Goal: Information Seeking & Learning: Learn about a topic

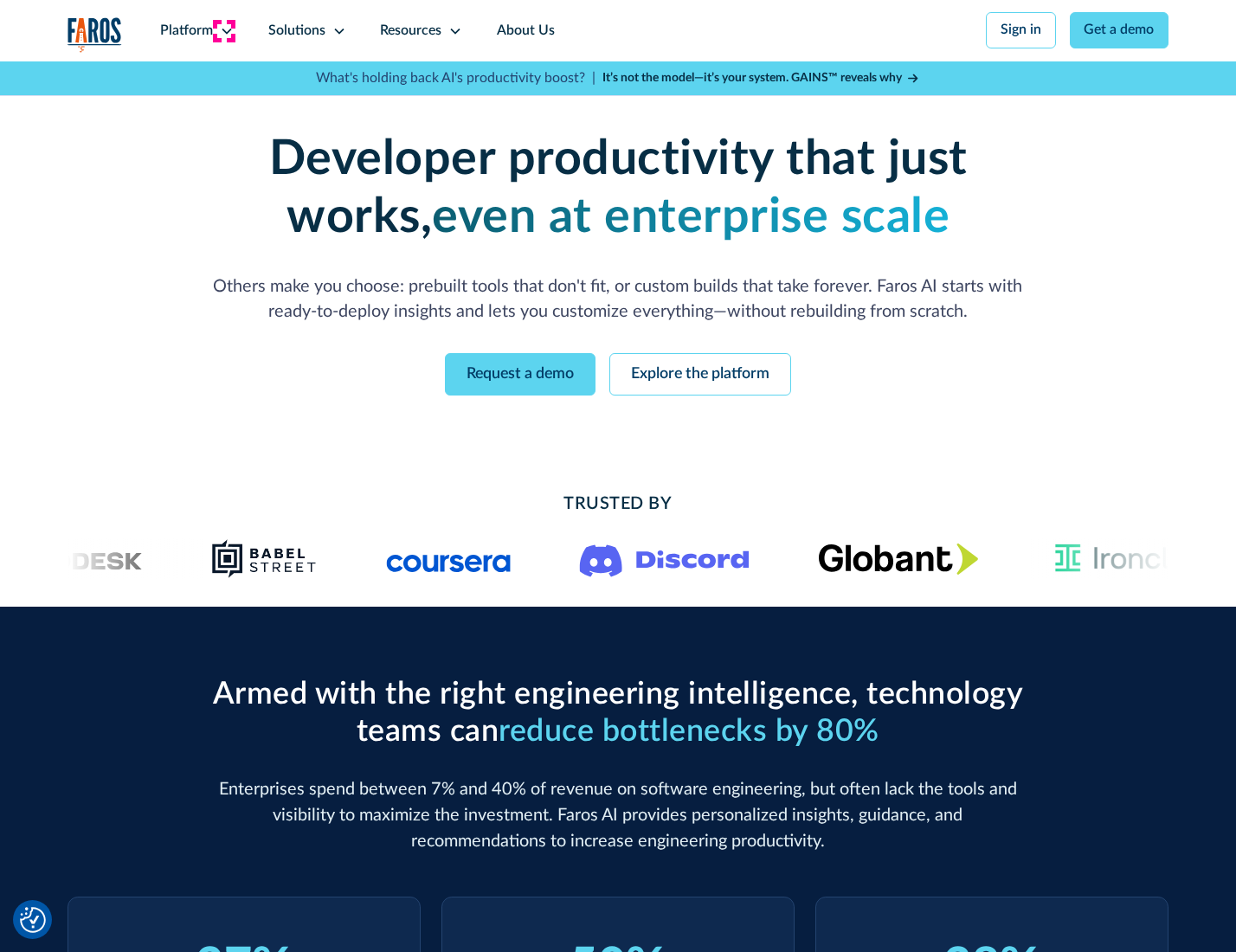
click at [225, 31] on icon at bounding box center [227, 31] width 14 height 14
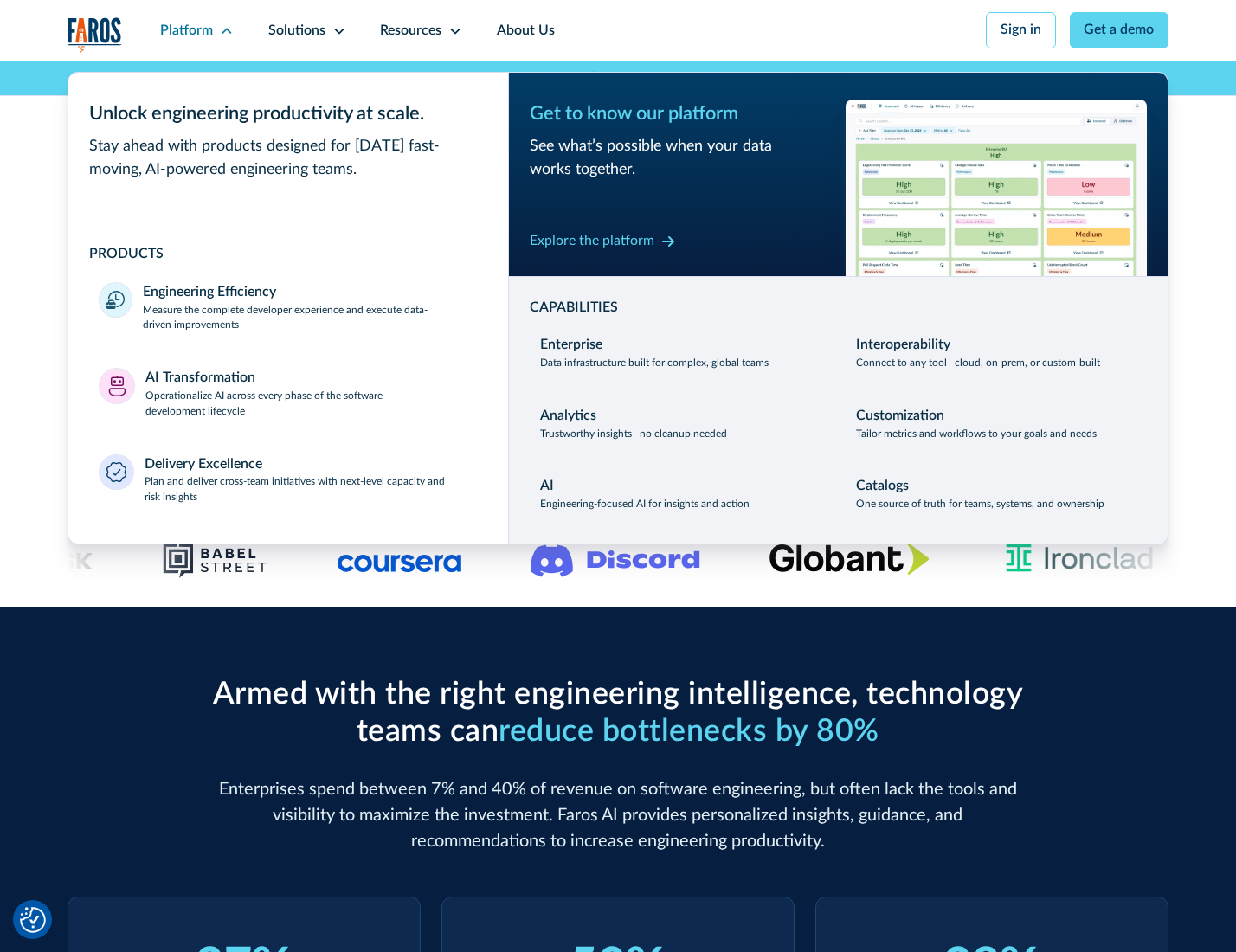
click at [309, 320] on p "Measure the complete developer experience and execute data-driven improvements" at bounding box center [309, 319] width 334 height 31
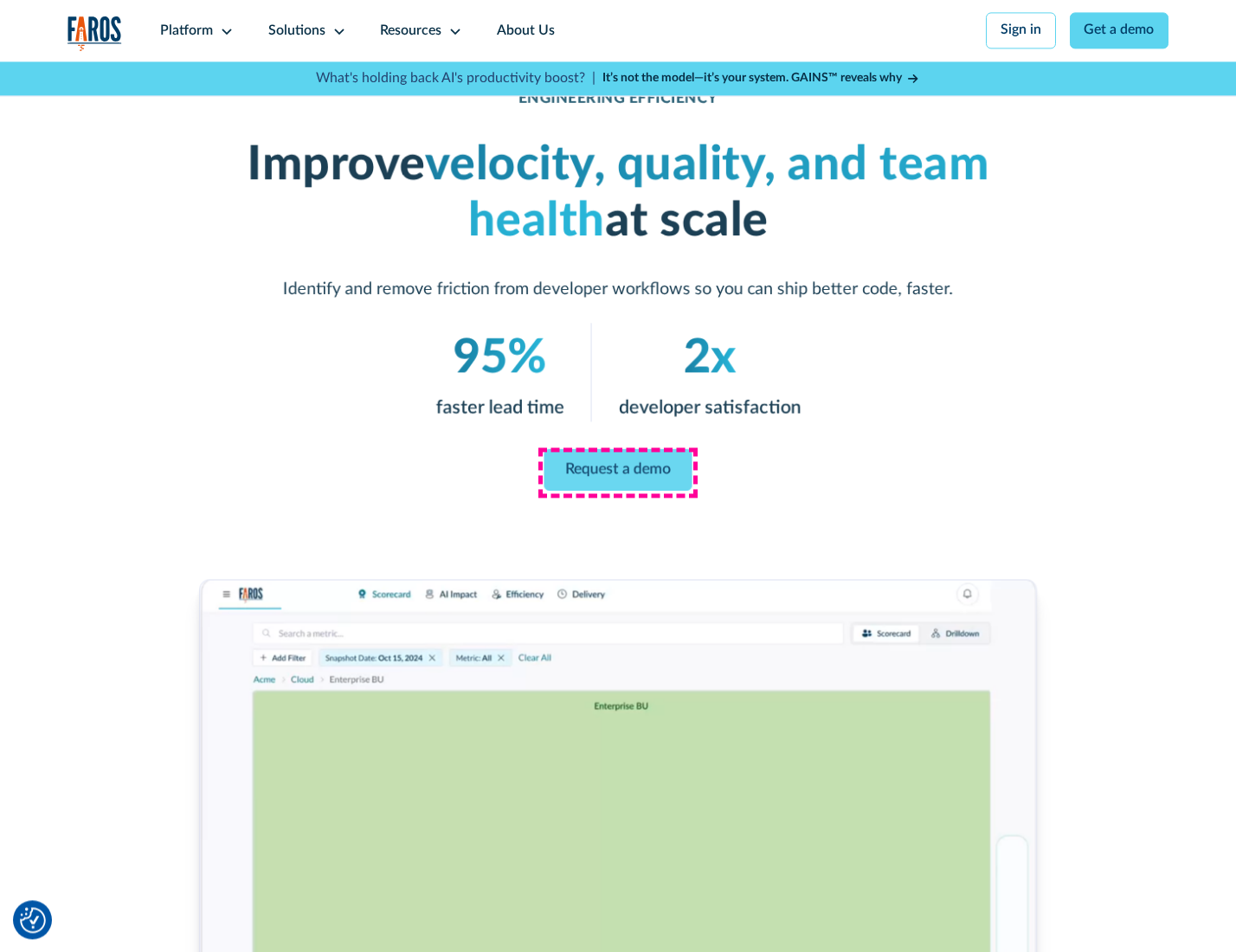
click at [617, 472] on link "Request a demo" at bounding box center [618, 470] width 148 height 42
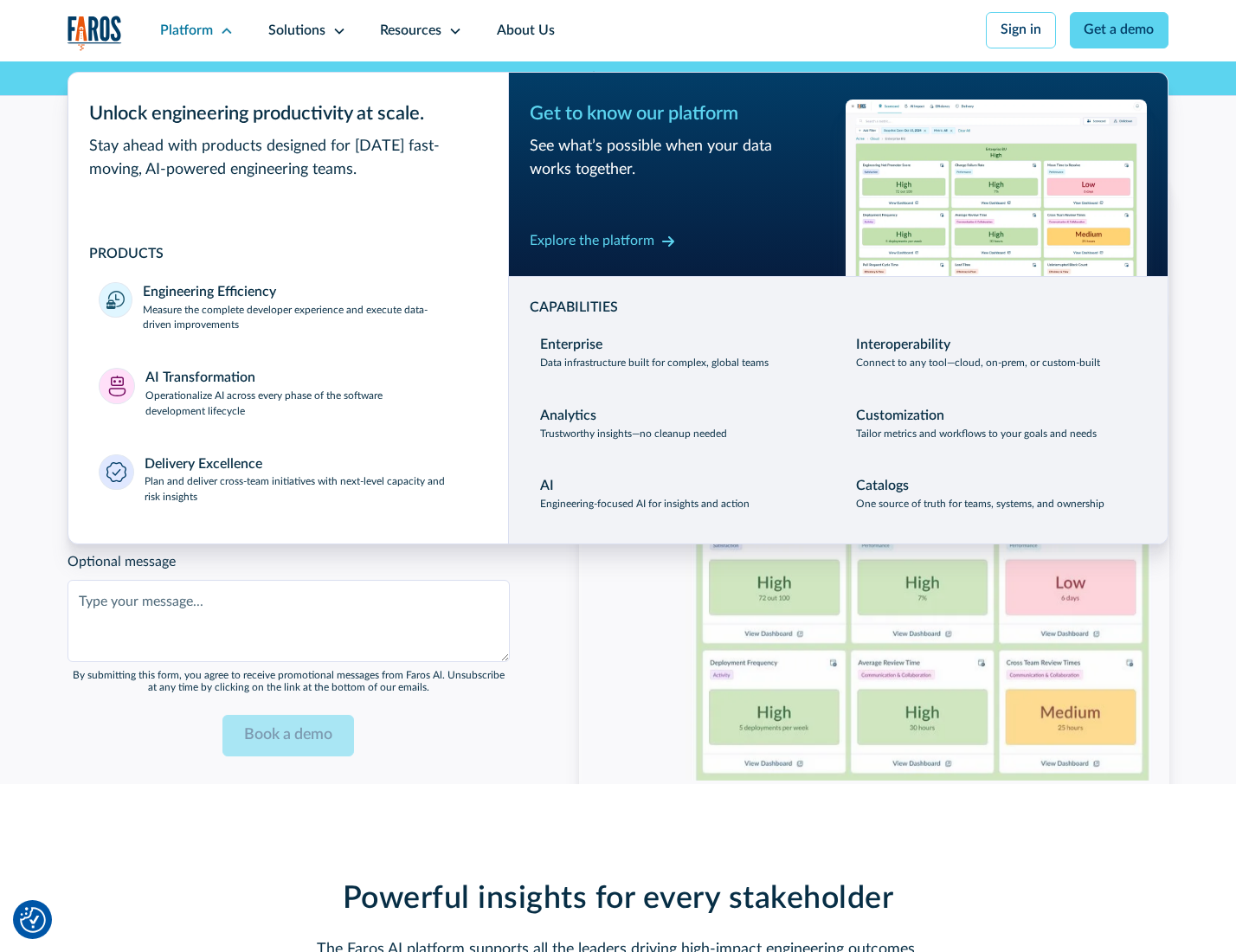
scroll to position [3769, 0]
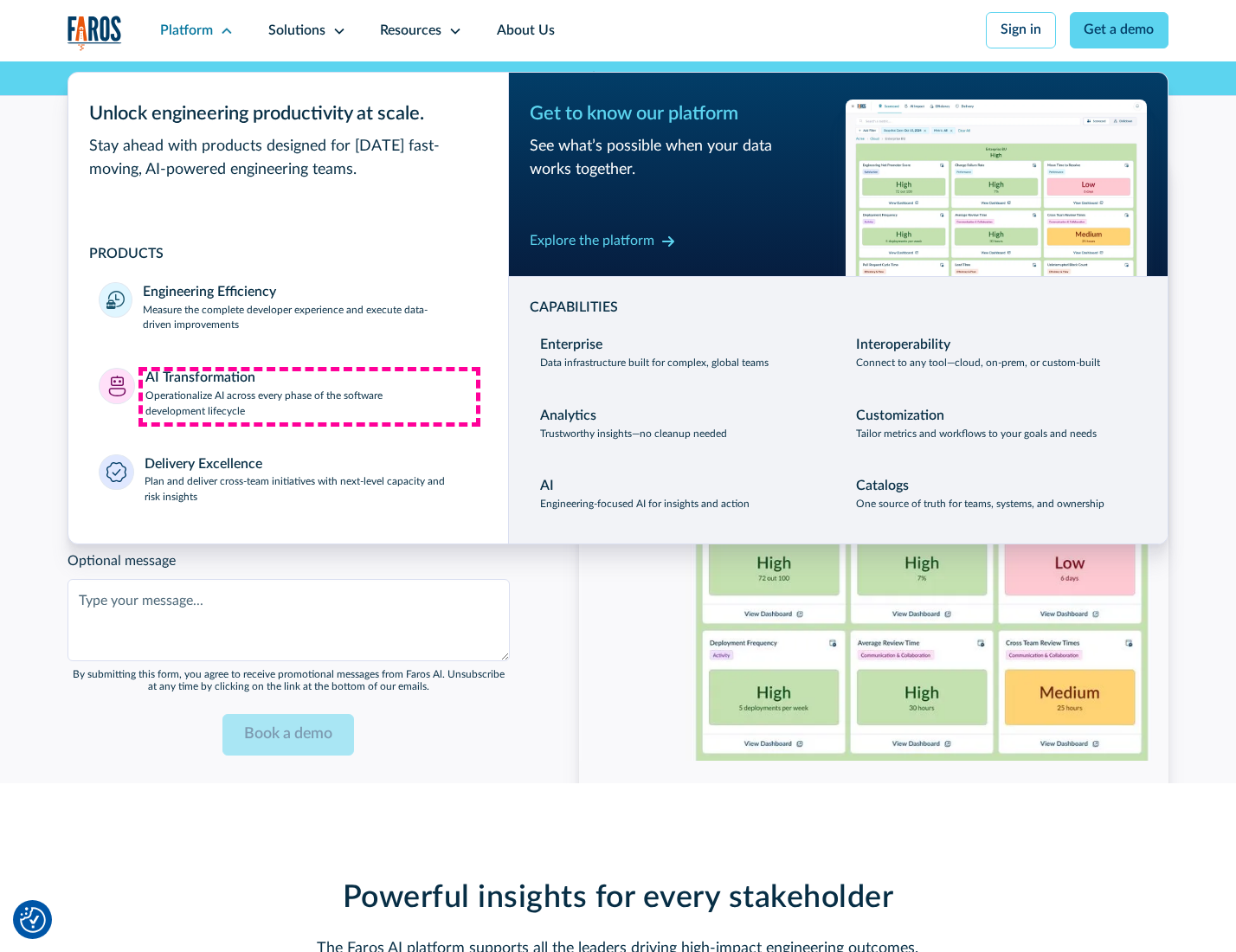
click at [309, 397] on p "Operationalize AI across every phase of the software development lifecycle" at bounding box center [311, 405] width 332 height 31
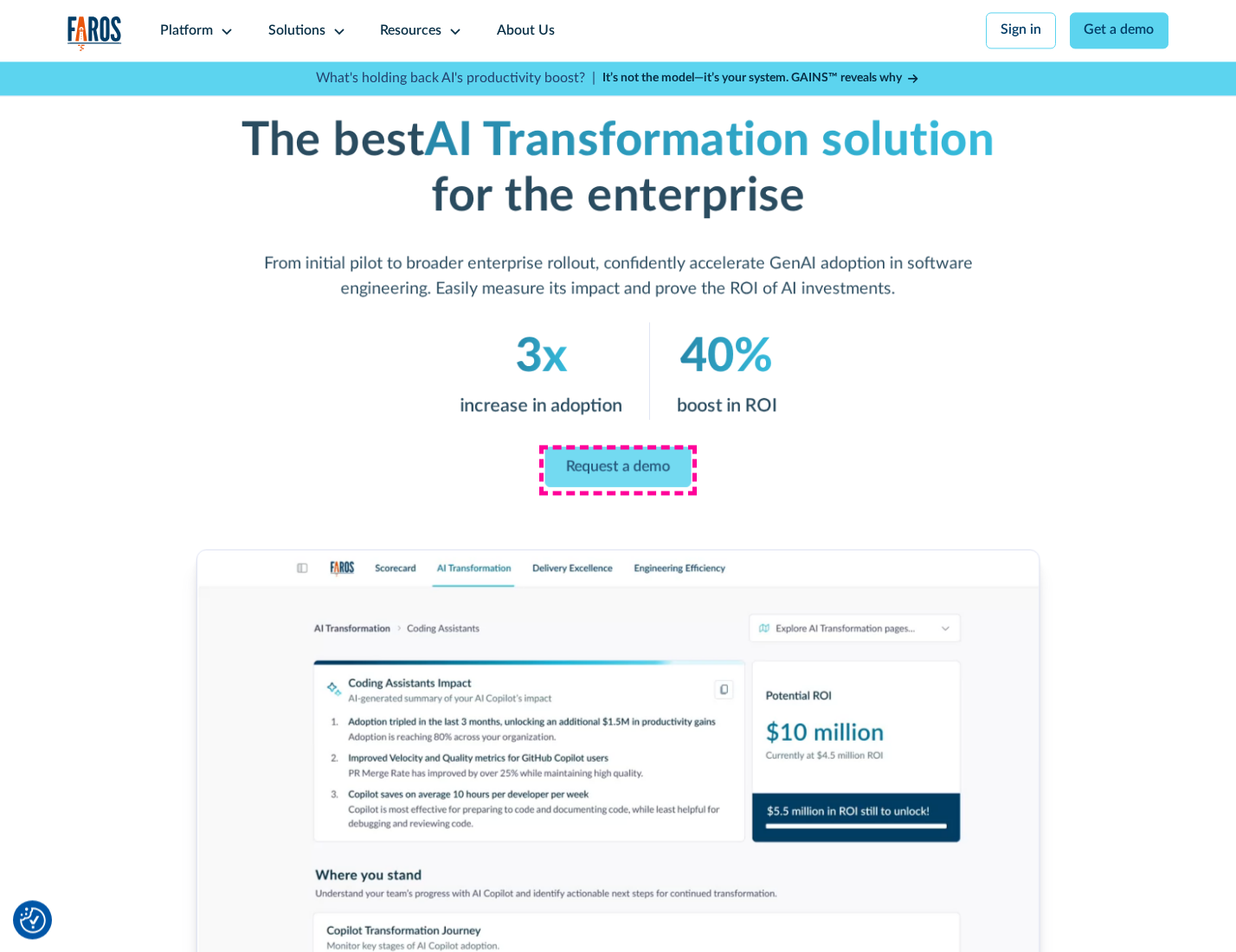
click at [617, 470] on link "Request a demo" at bounding box center [618, 467] width 146 height 41
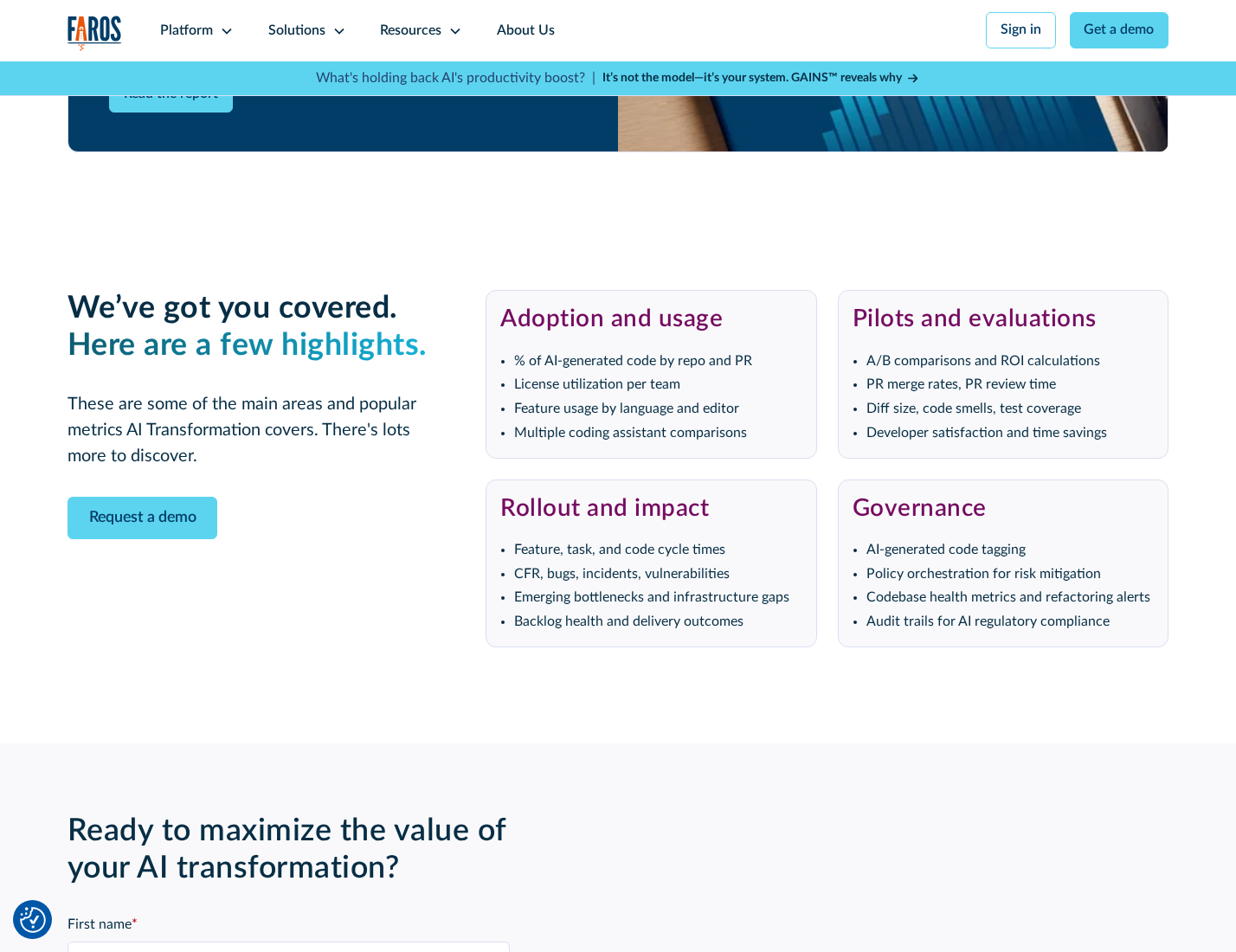
click at [194, 31] on div "Platform" at bounding box center [186, 31] width 52 height 21
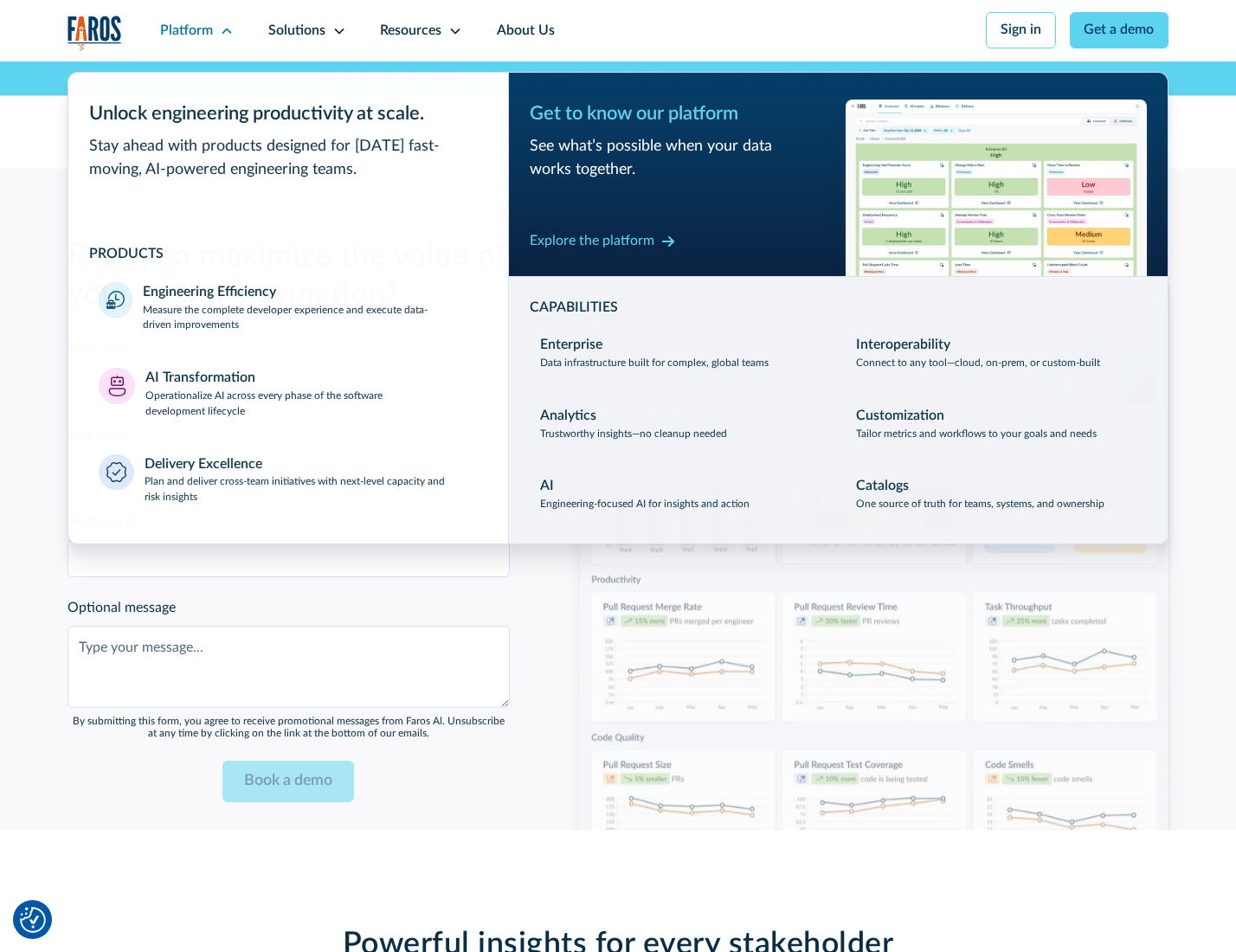
scroll to position [4186, 0]
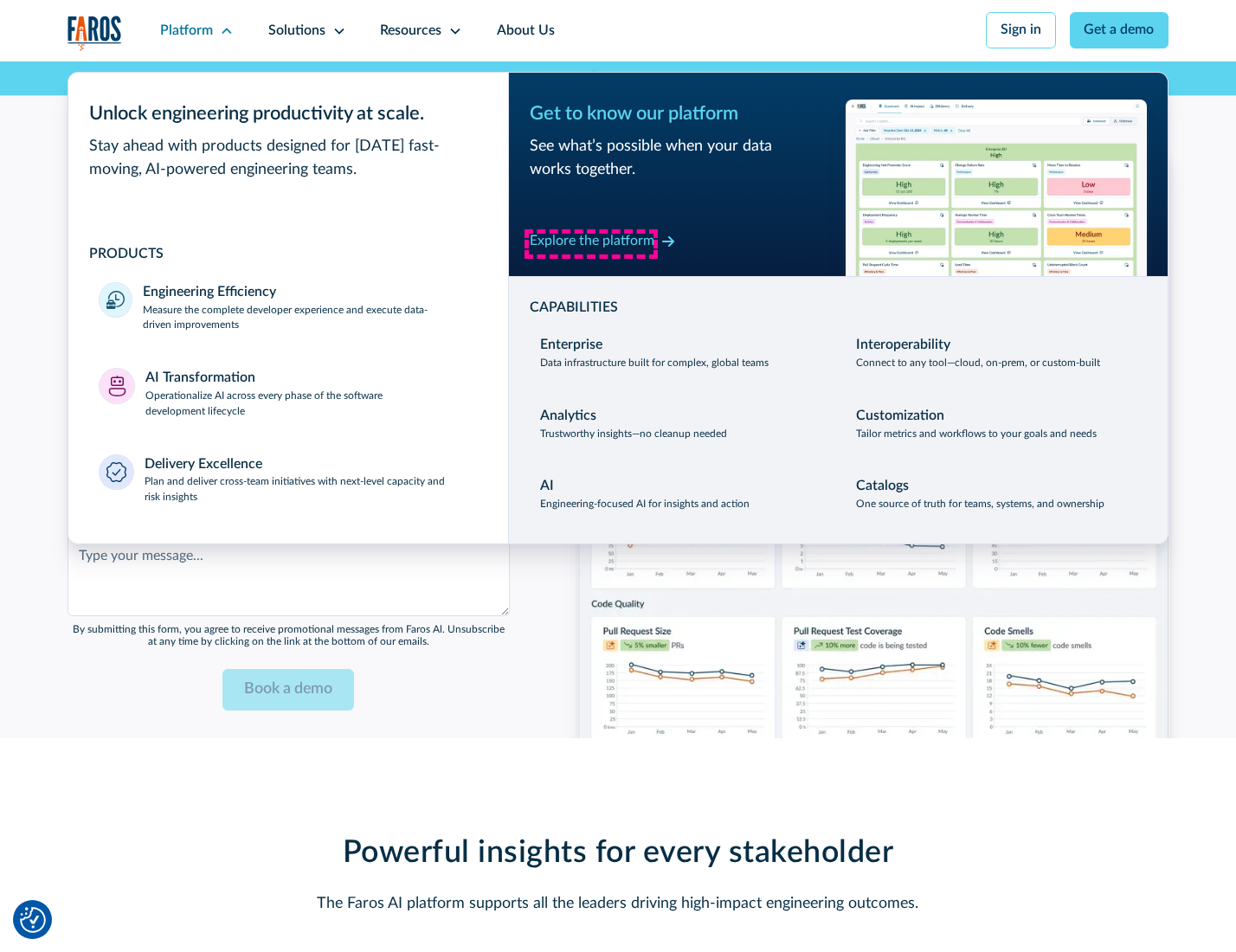
click at [591, 243] on div "Explore the platform" at bounding box center [592, 241] width 125 height 21
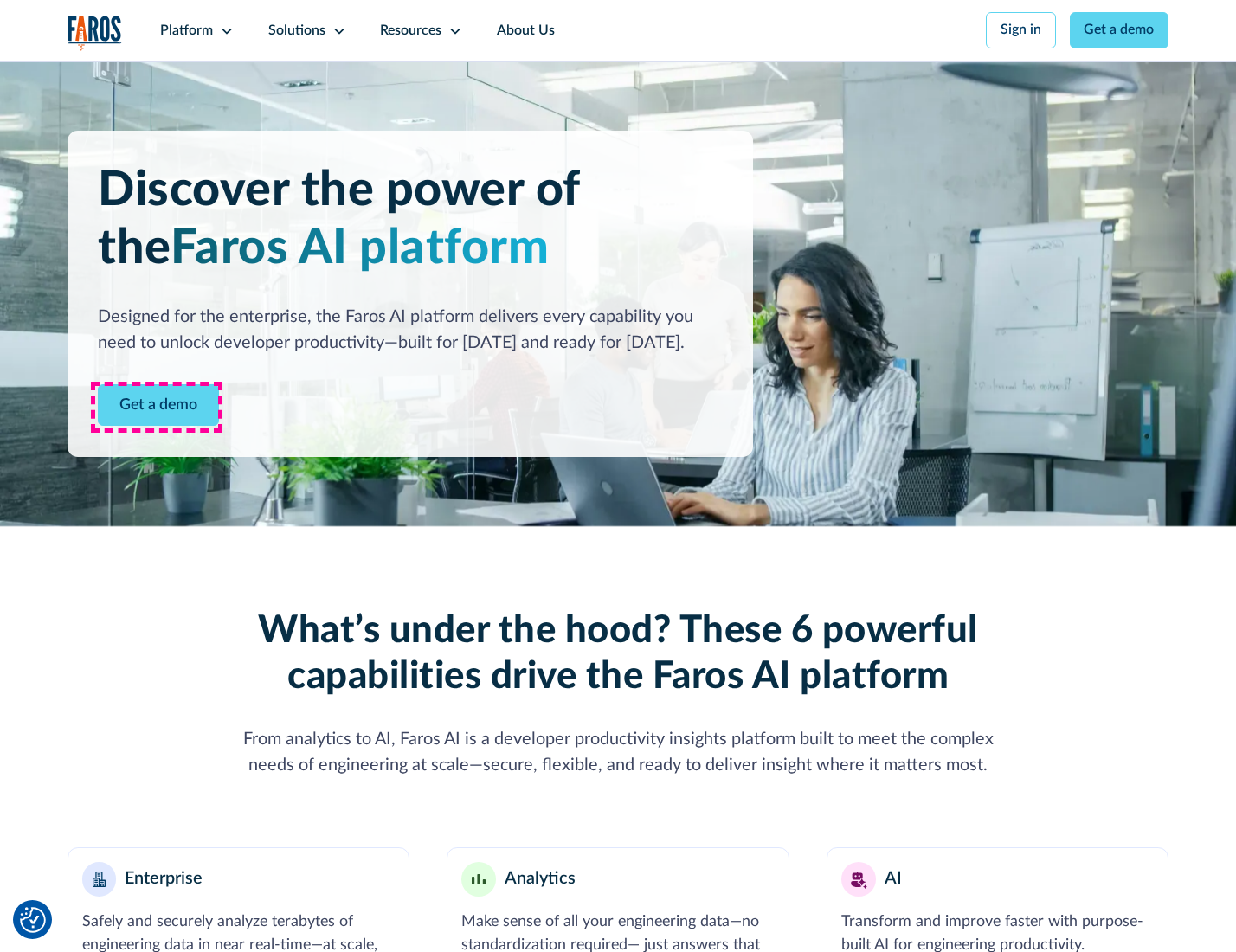
click at [156, 407] on link "Get a demo" at bounding box center [158, 406] width 122 height 43
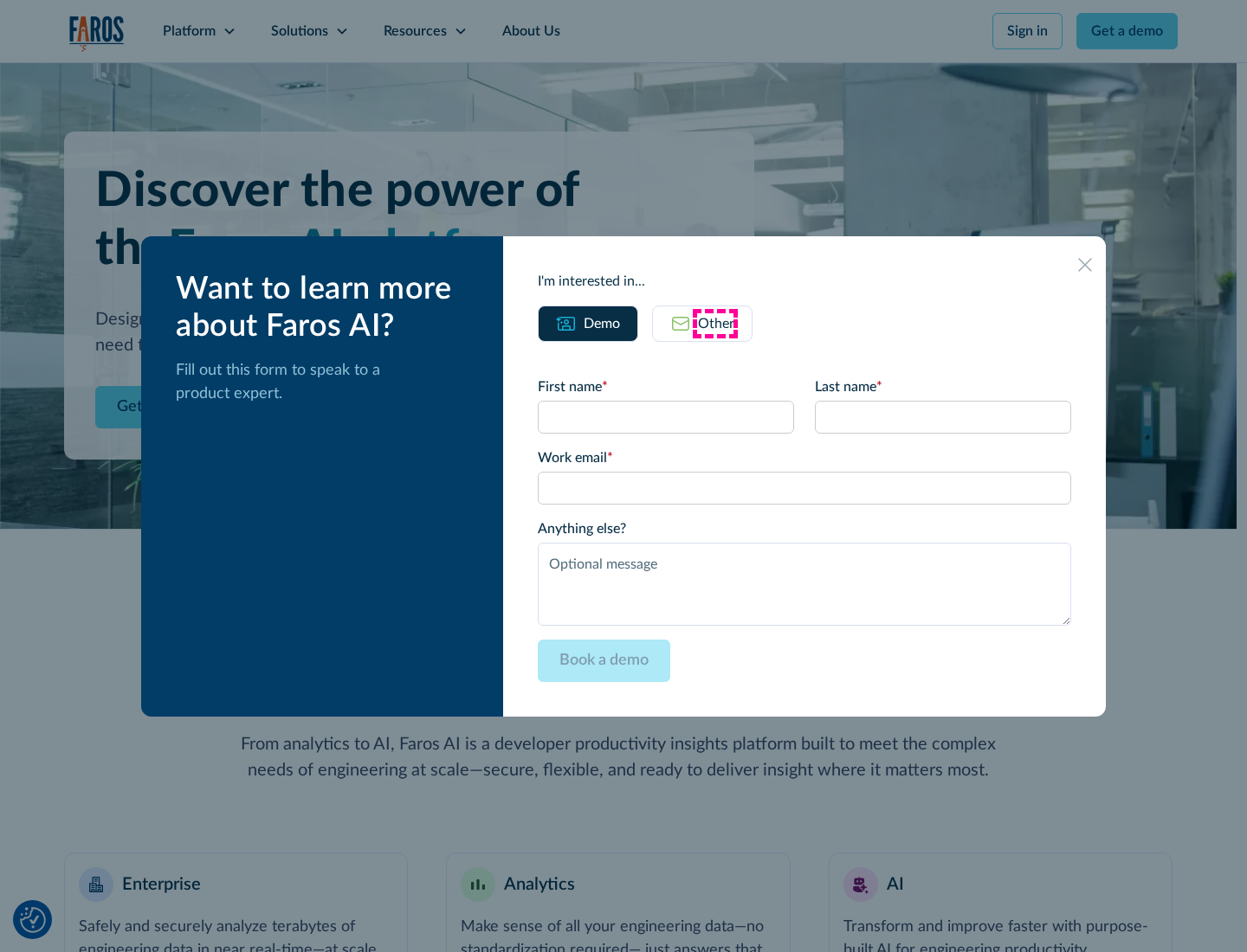
click at [715, 323] on div "Other" at bounding box center [716, 324] width 37 height 21
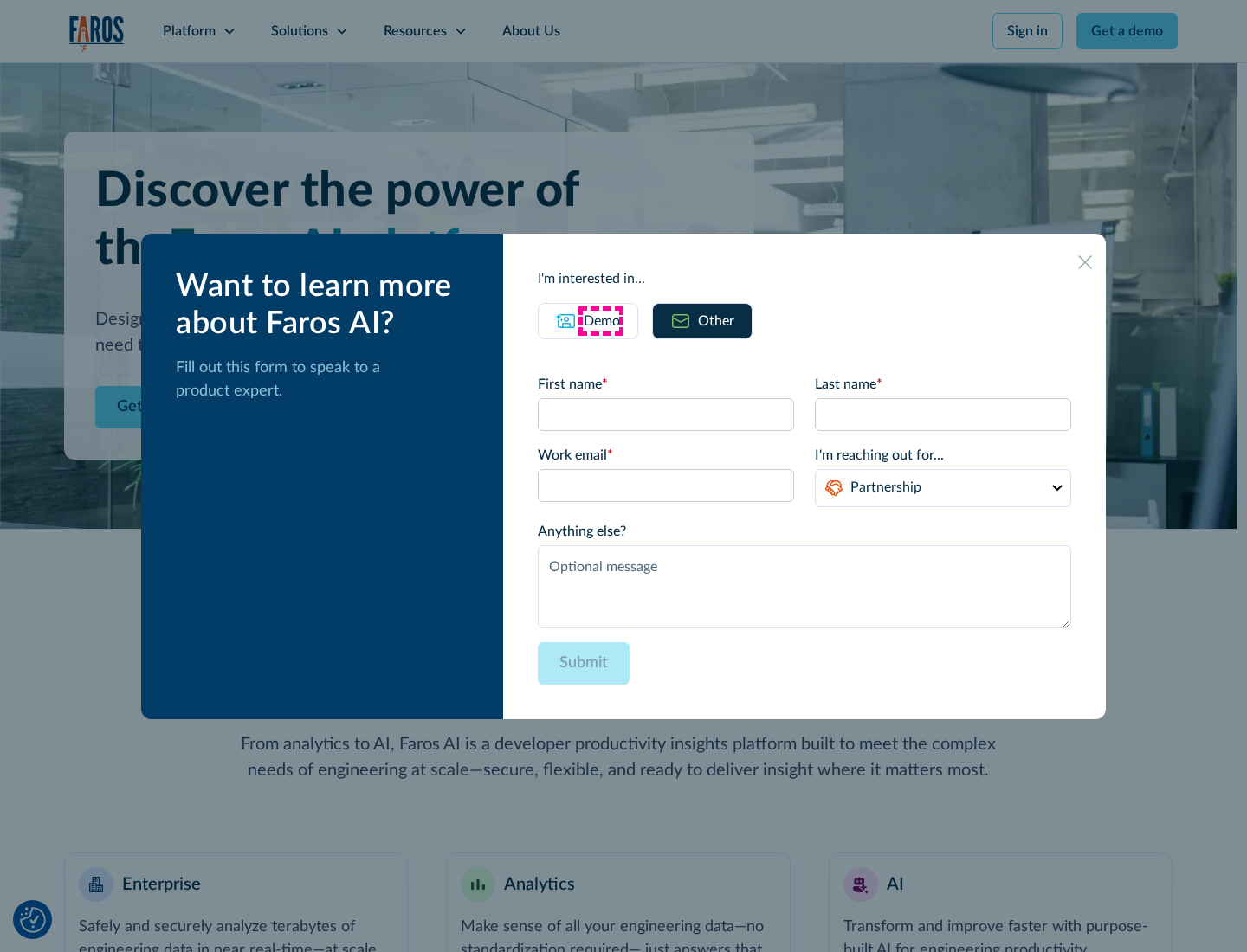
click at [600, 320] on div "Demo" at bounding box center [603, 322] width 37 height 21
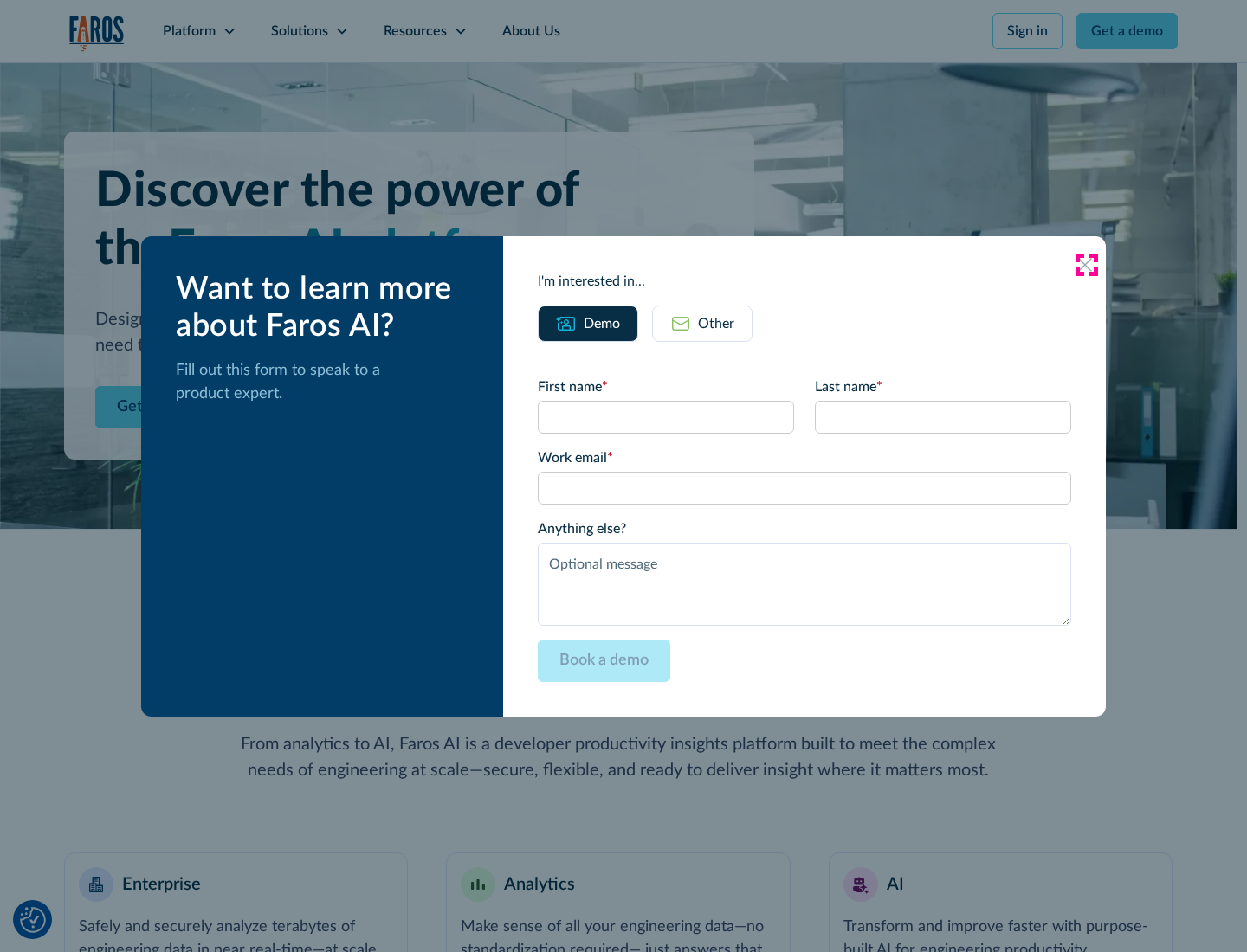
click at [1086, 264] on icon at bounding box center [1085, 265] width 14 height 14
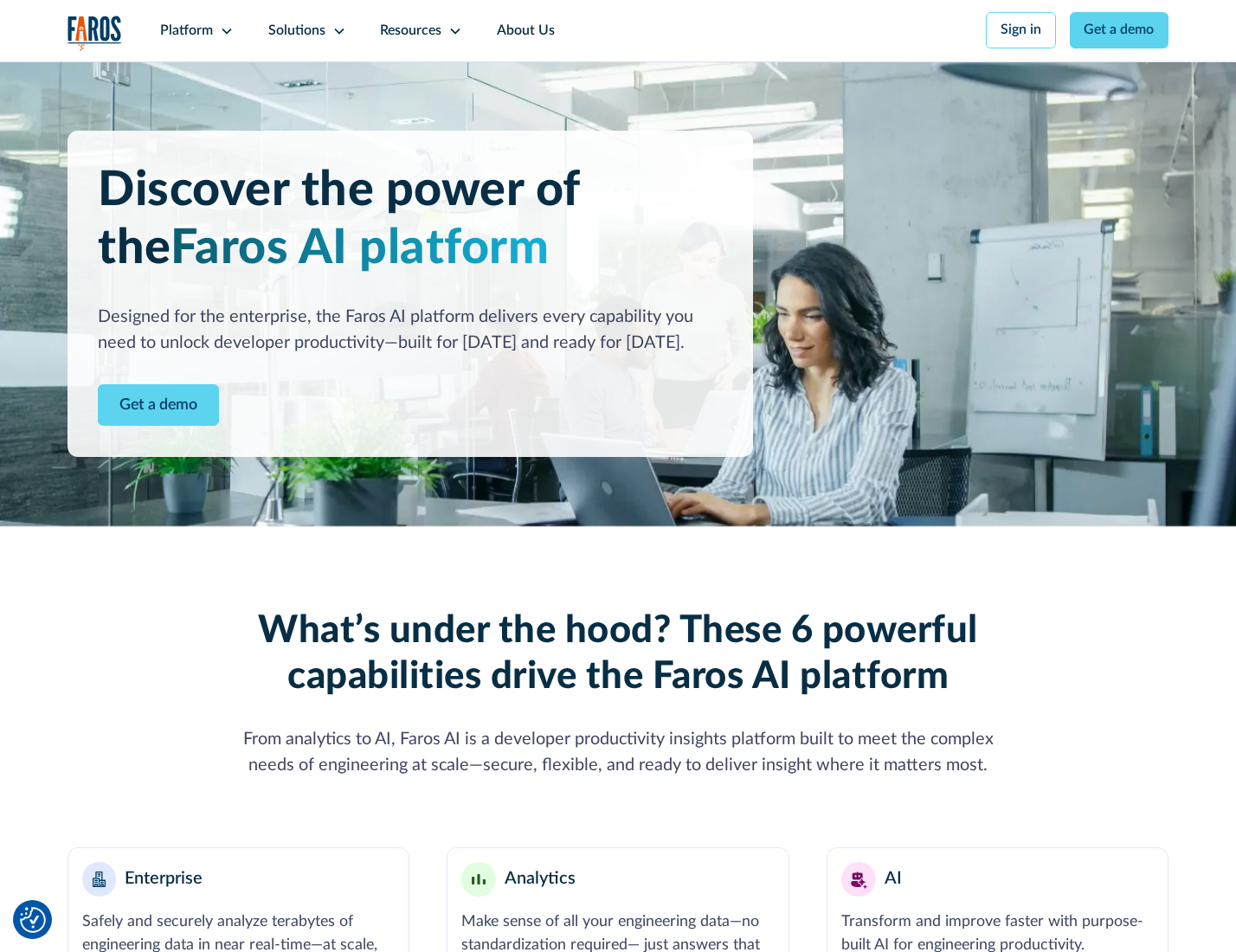
click at [225, 31] on icon at bounding box center [227, 31] width 14 height 14
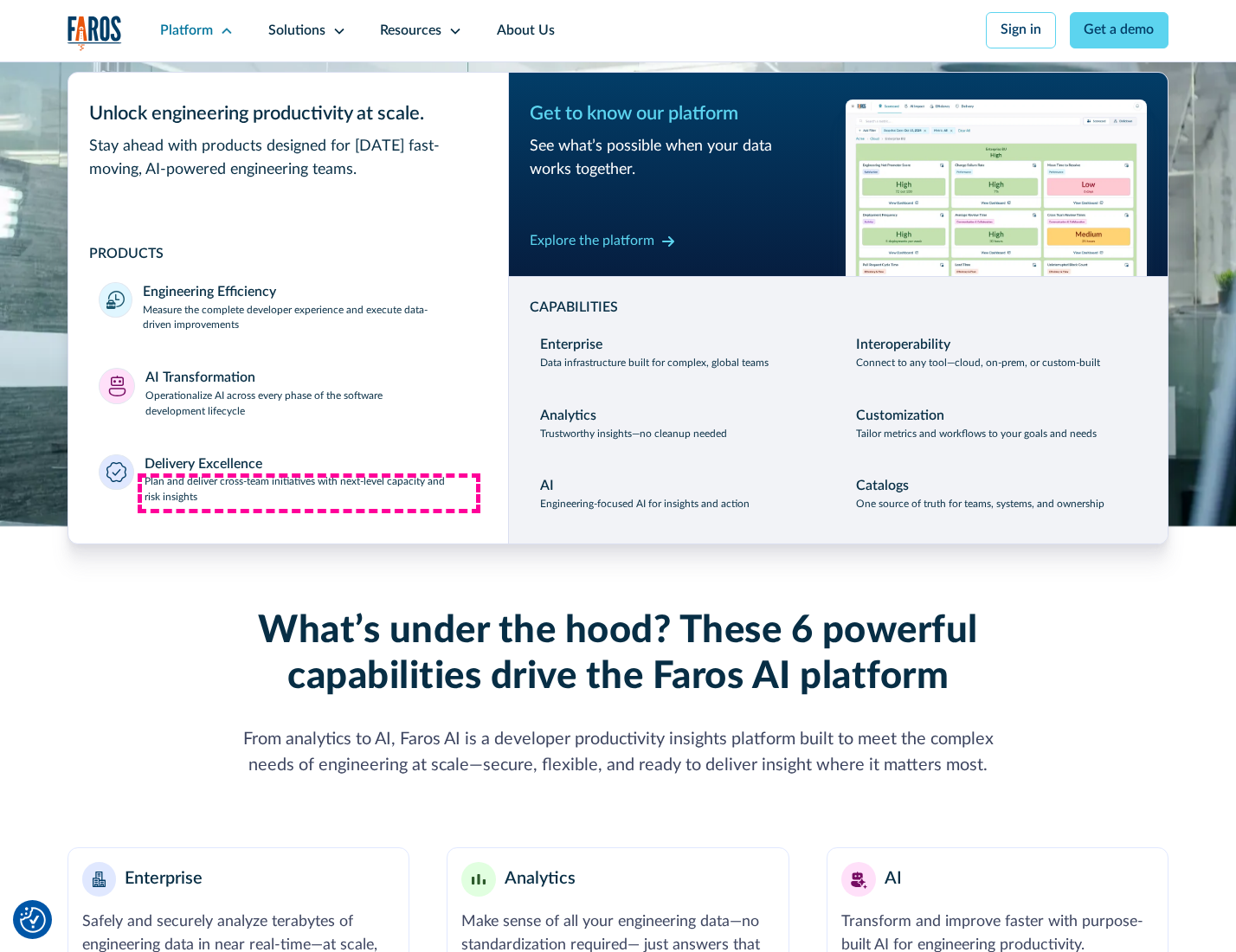
click at [309, 494] on p "Plan and deliver cross-team initiatives with next-level capacity and risk insig…" at bounding box center [310, 490] width 333 height 31
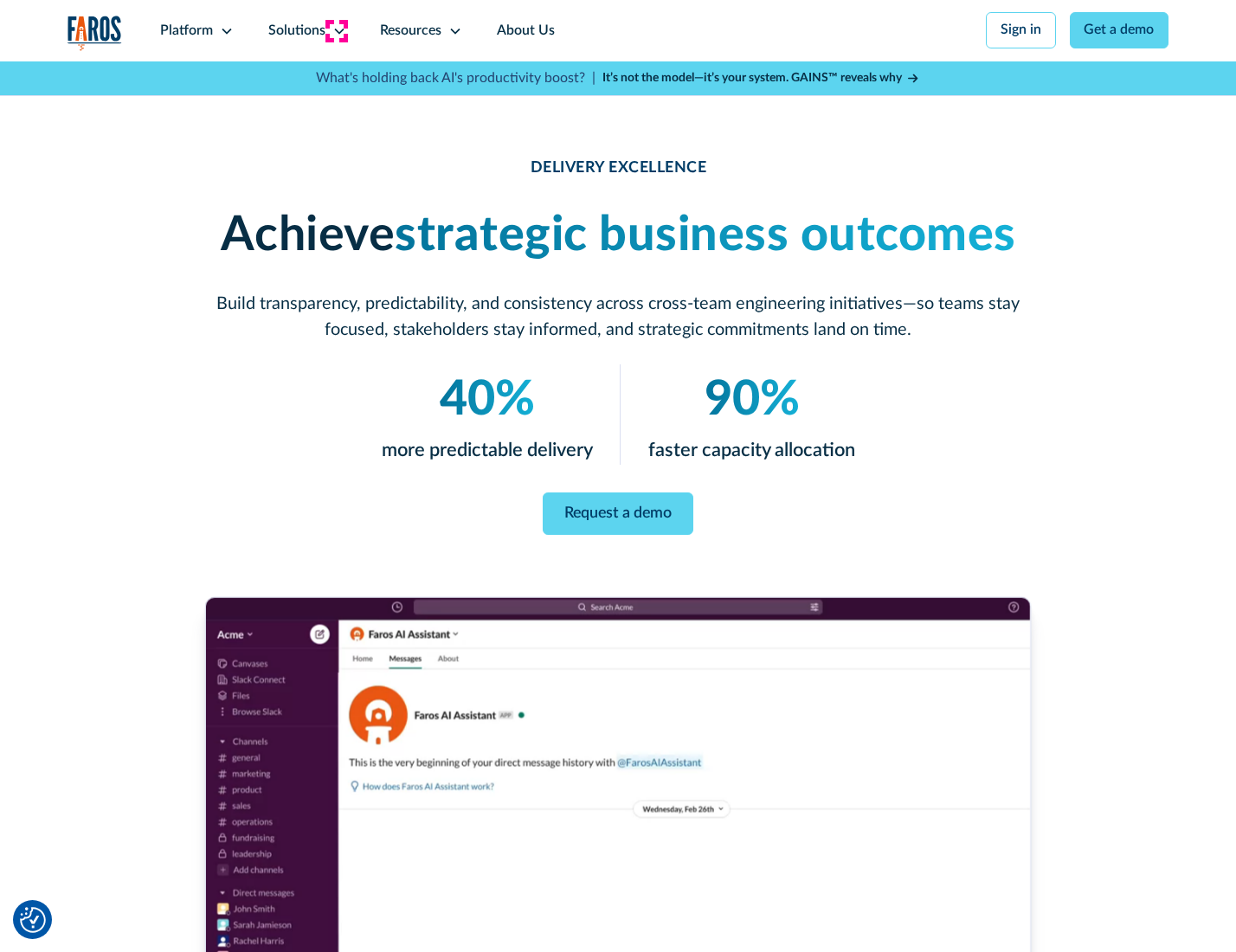
click at [336, 31] on icon at bounding box center [339, 31] width 14 height 14
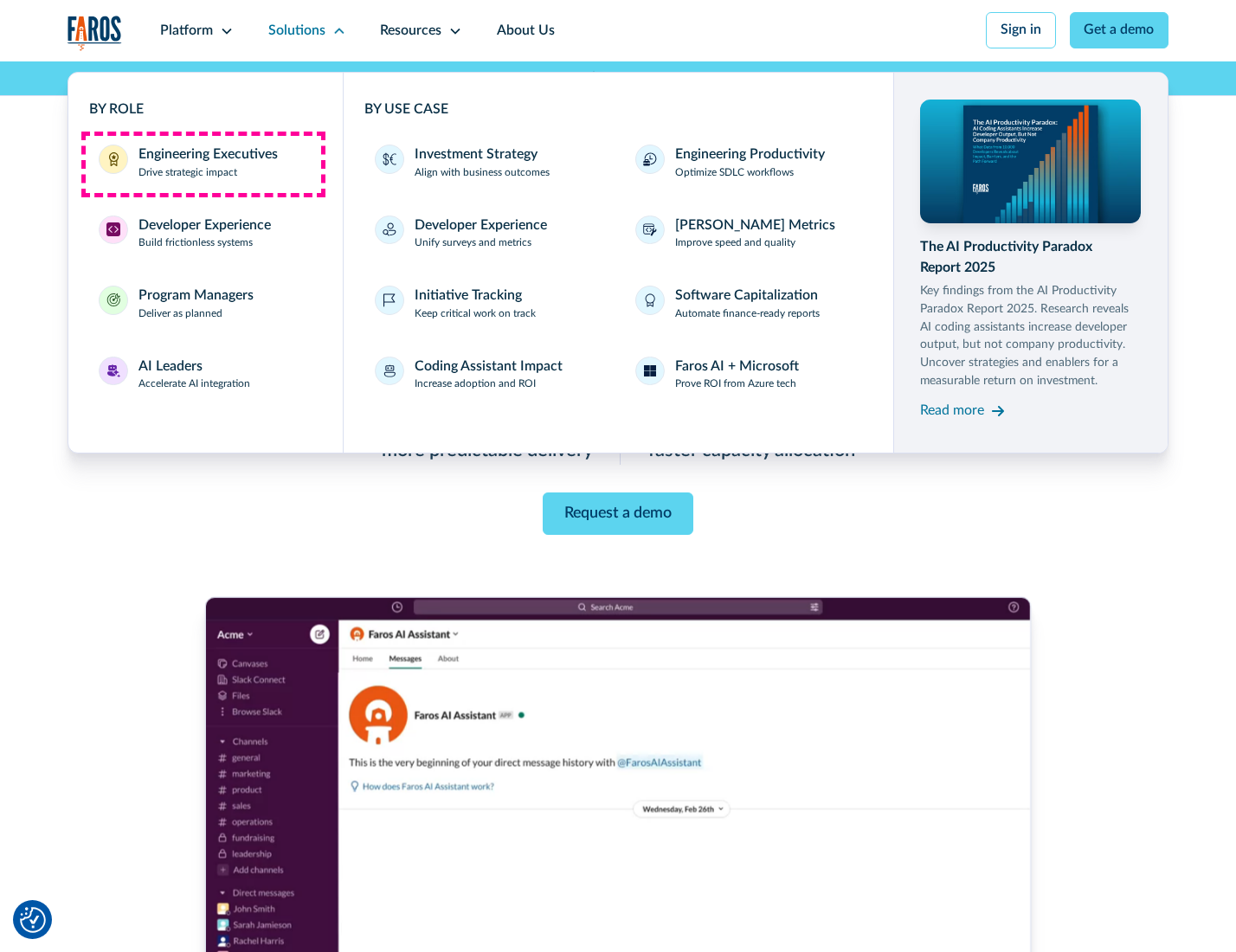
click at [203, 163] on div "Engineering Executives" at bounding box center [207, 155] width 139 height 21
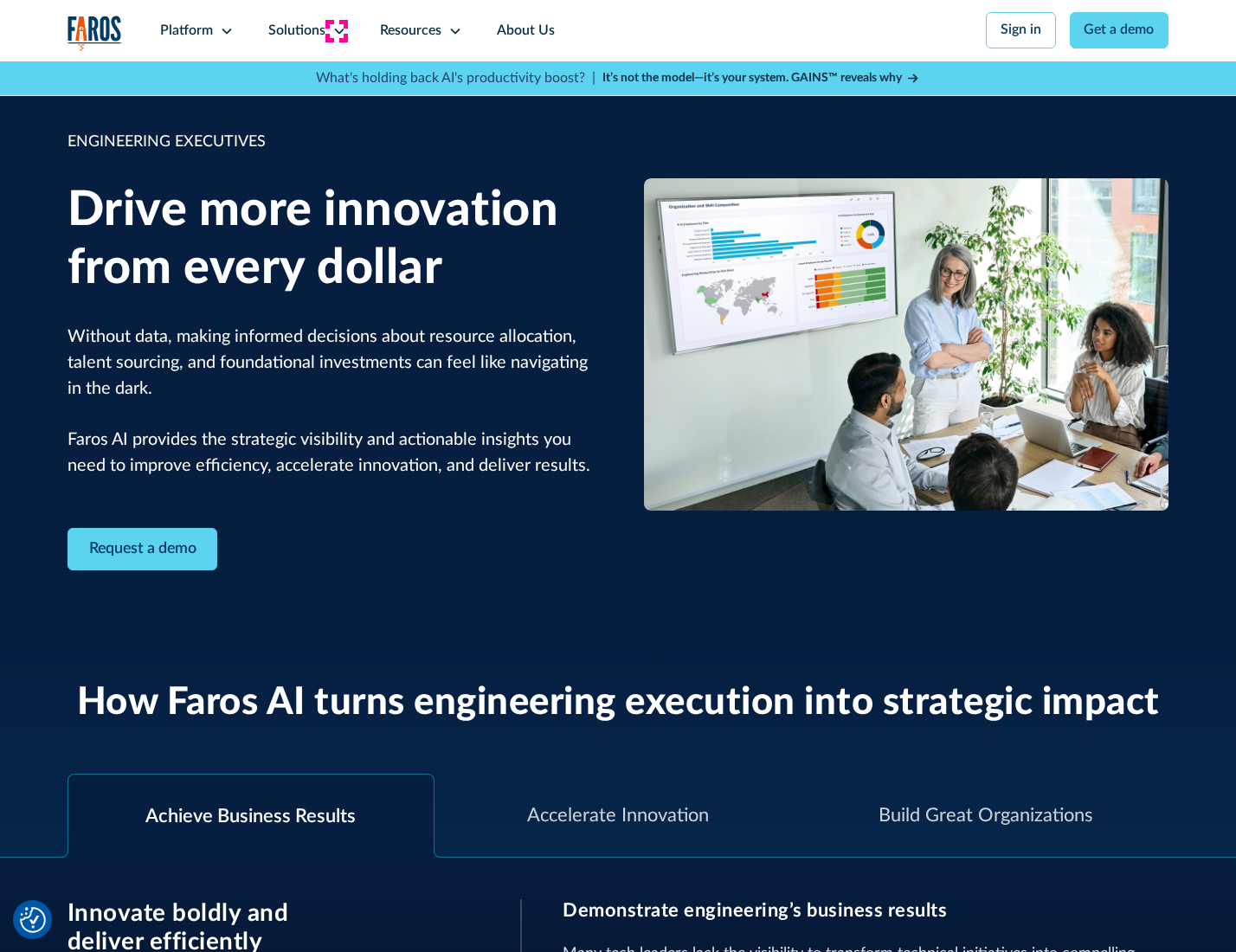
click at [336, 31] on icon at bounding box center [339, 31] width 14 height 14
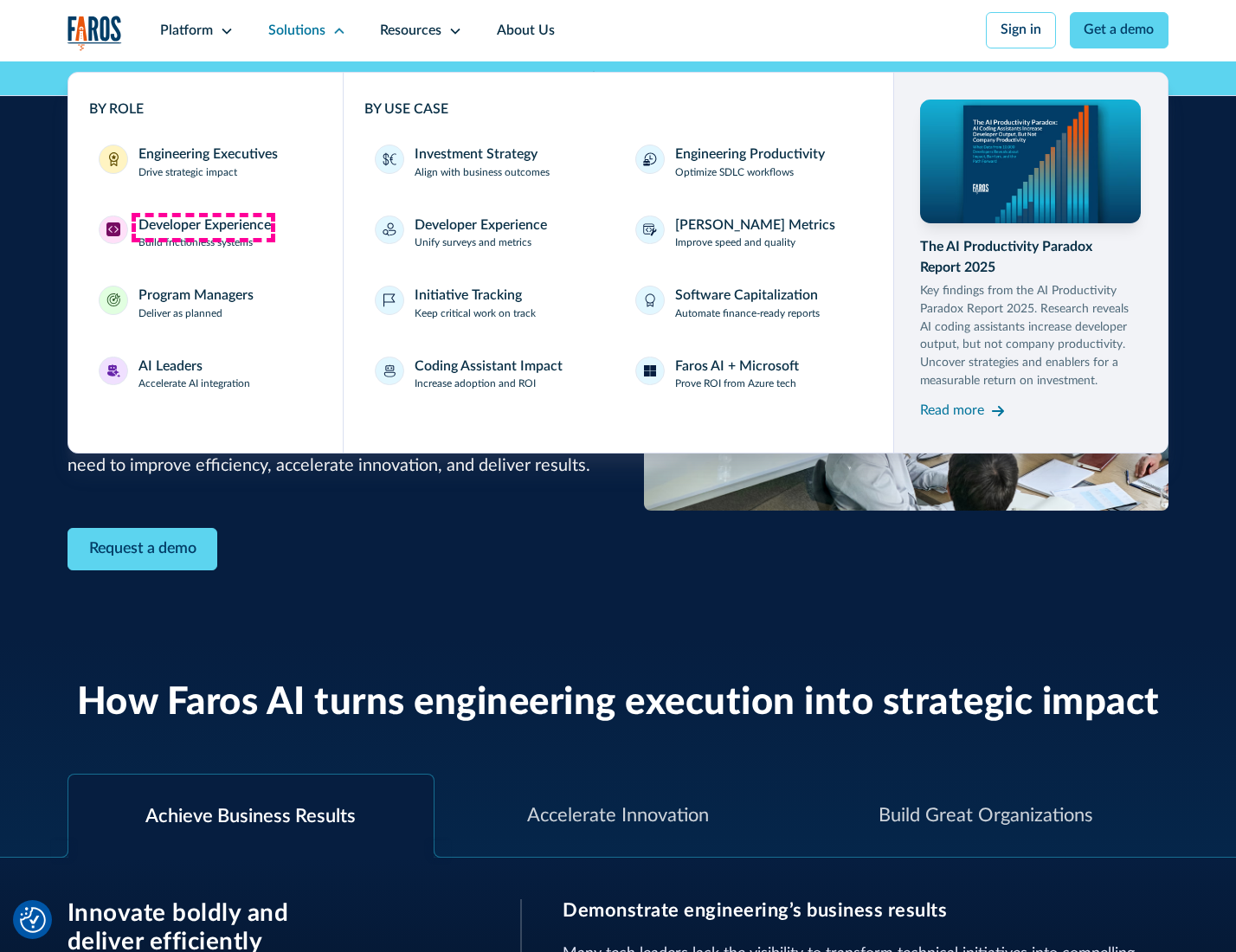
click at [203, 226] on div "Developer Experience" at bounding box center [205, 226] width 133 height 21
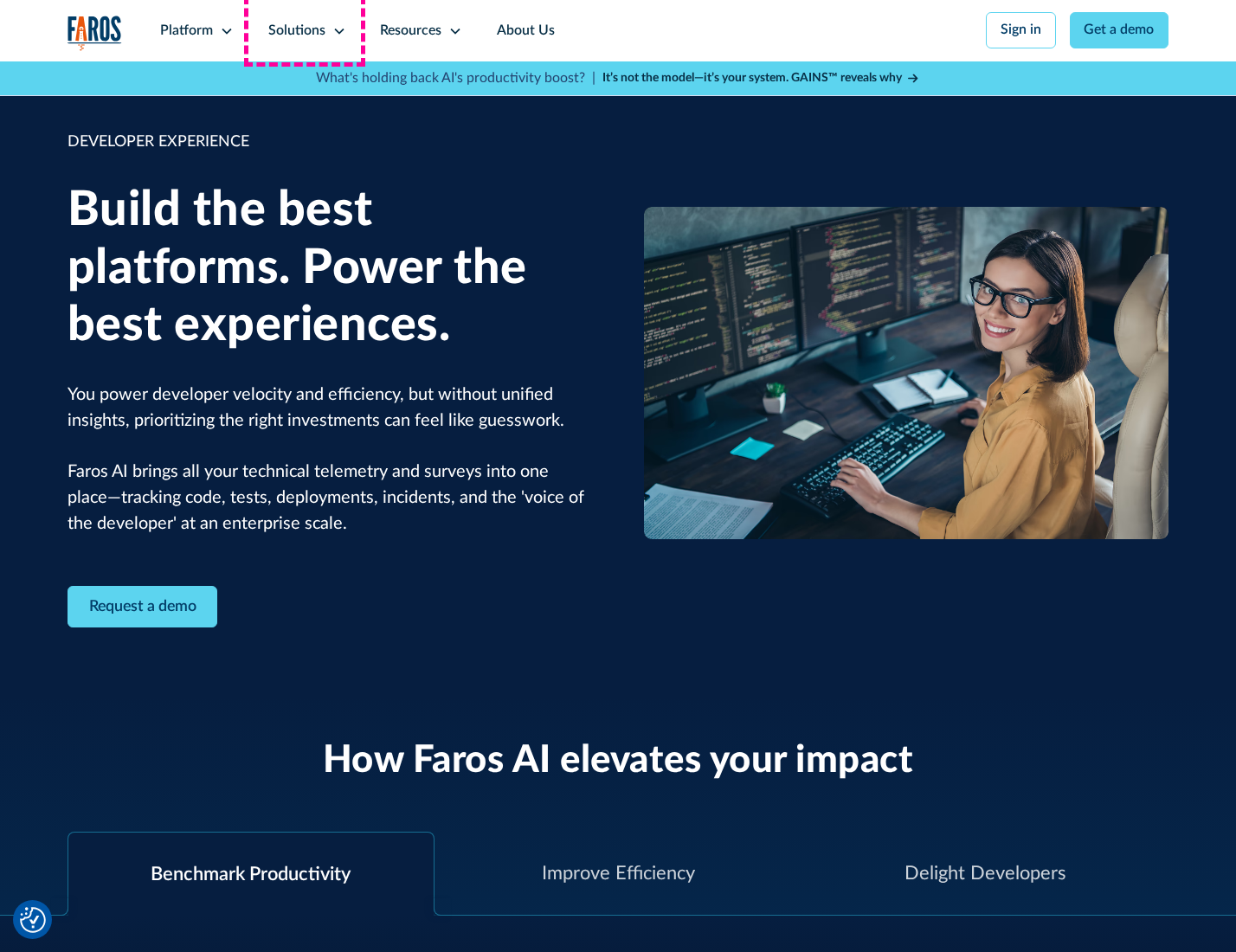
click at [305, 31] on div "Solutions" at bounding box center [296, 31] width 57 height 21
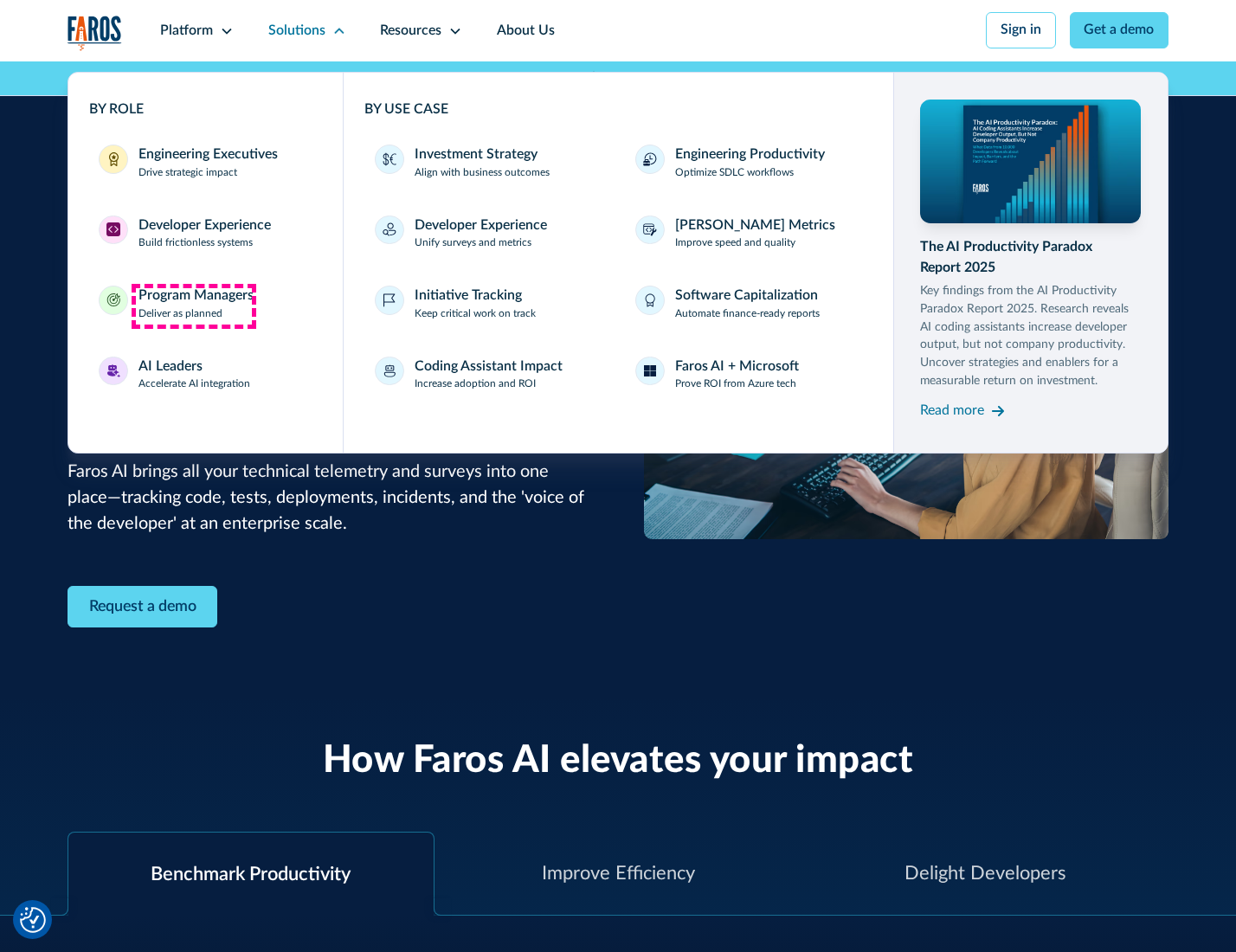
click at [193, 306] on div "Program Managers" at bounding box center [196, 296] width 115 height 21
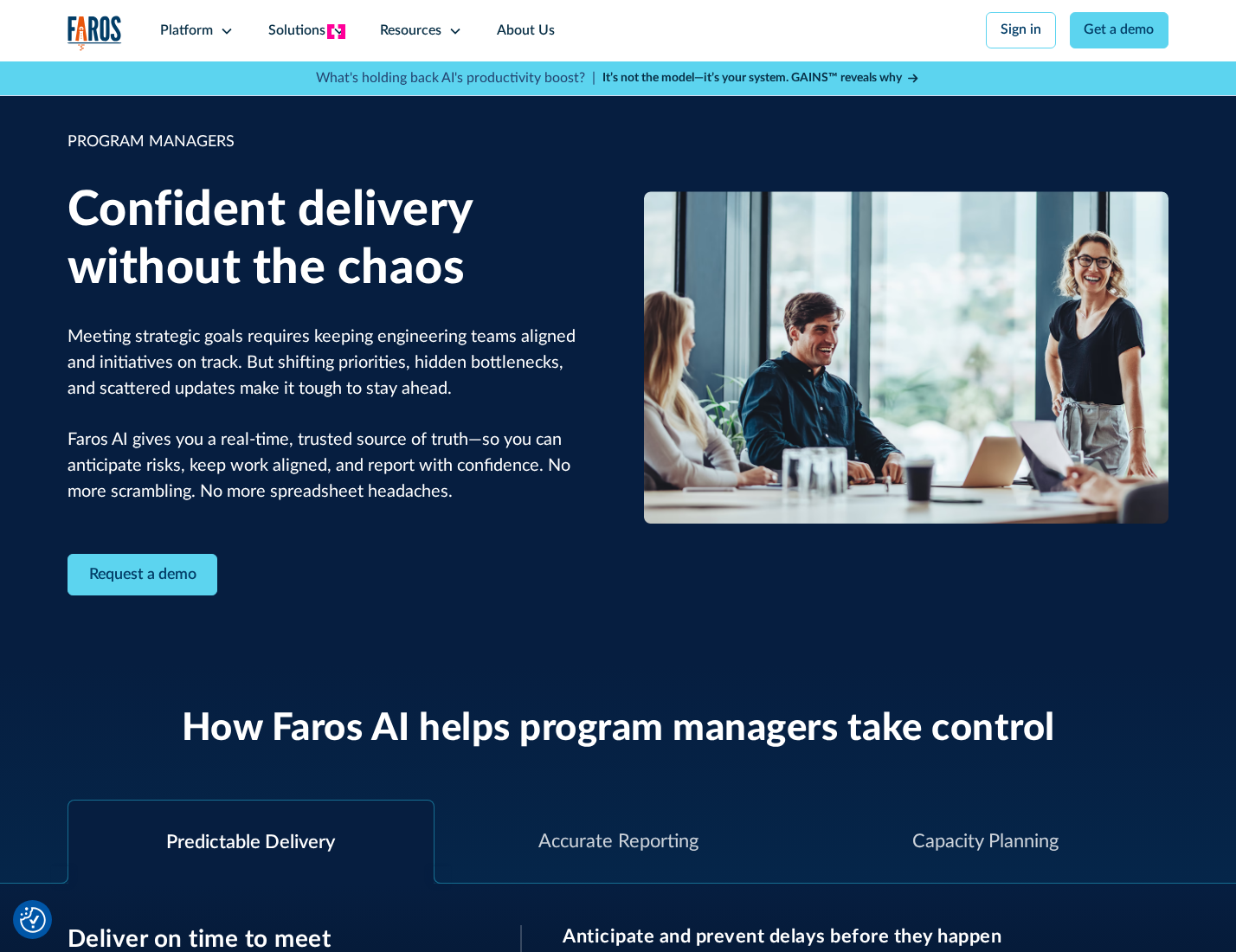
click at [336, 31] on icon at bounding box center [339, 31] width 14 height 14
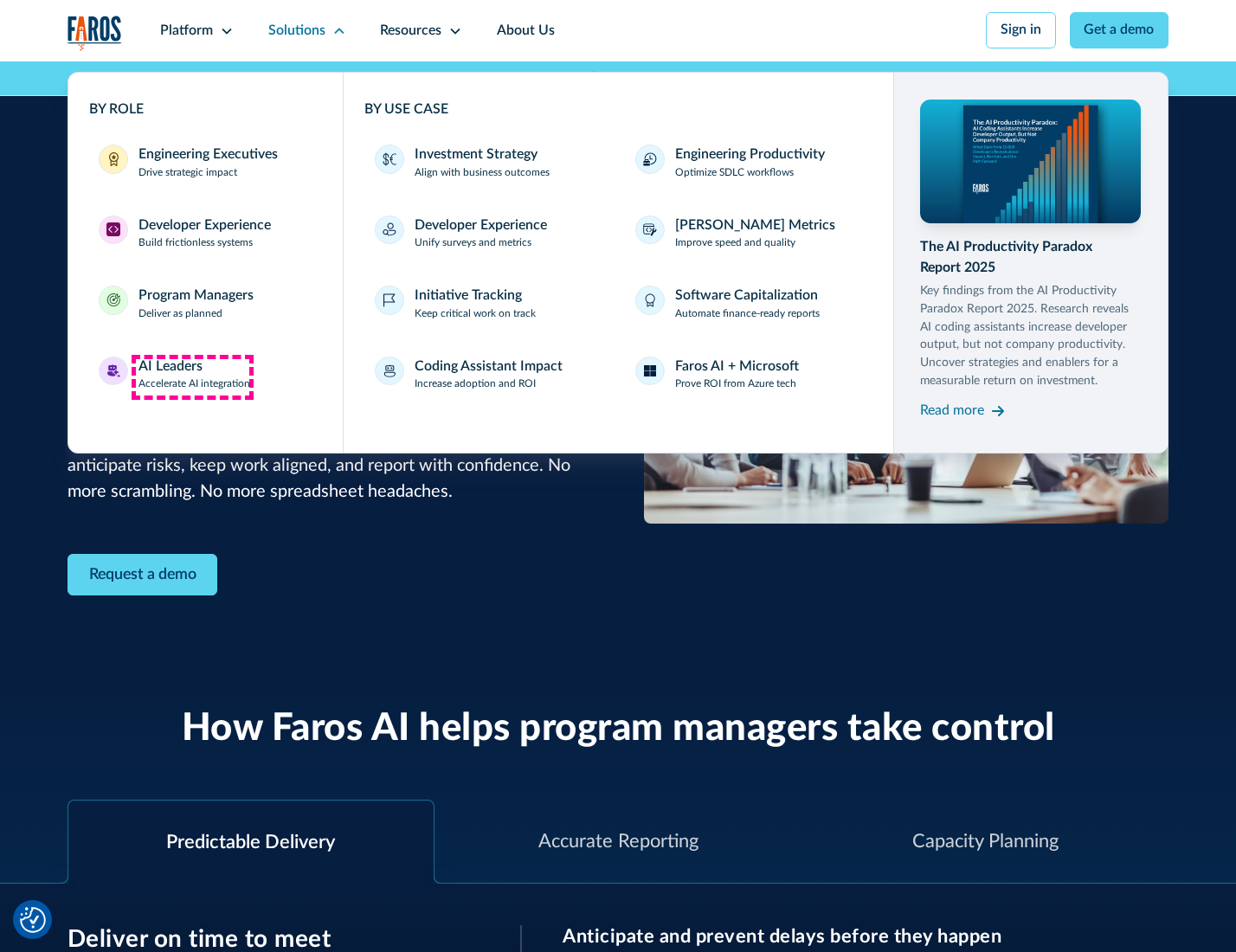
click at [192, 377] on div "AI Leaders" at bounding box center [170, 367] width 64 height 21
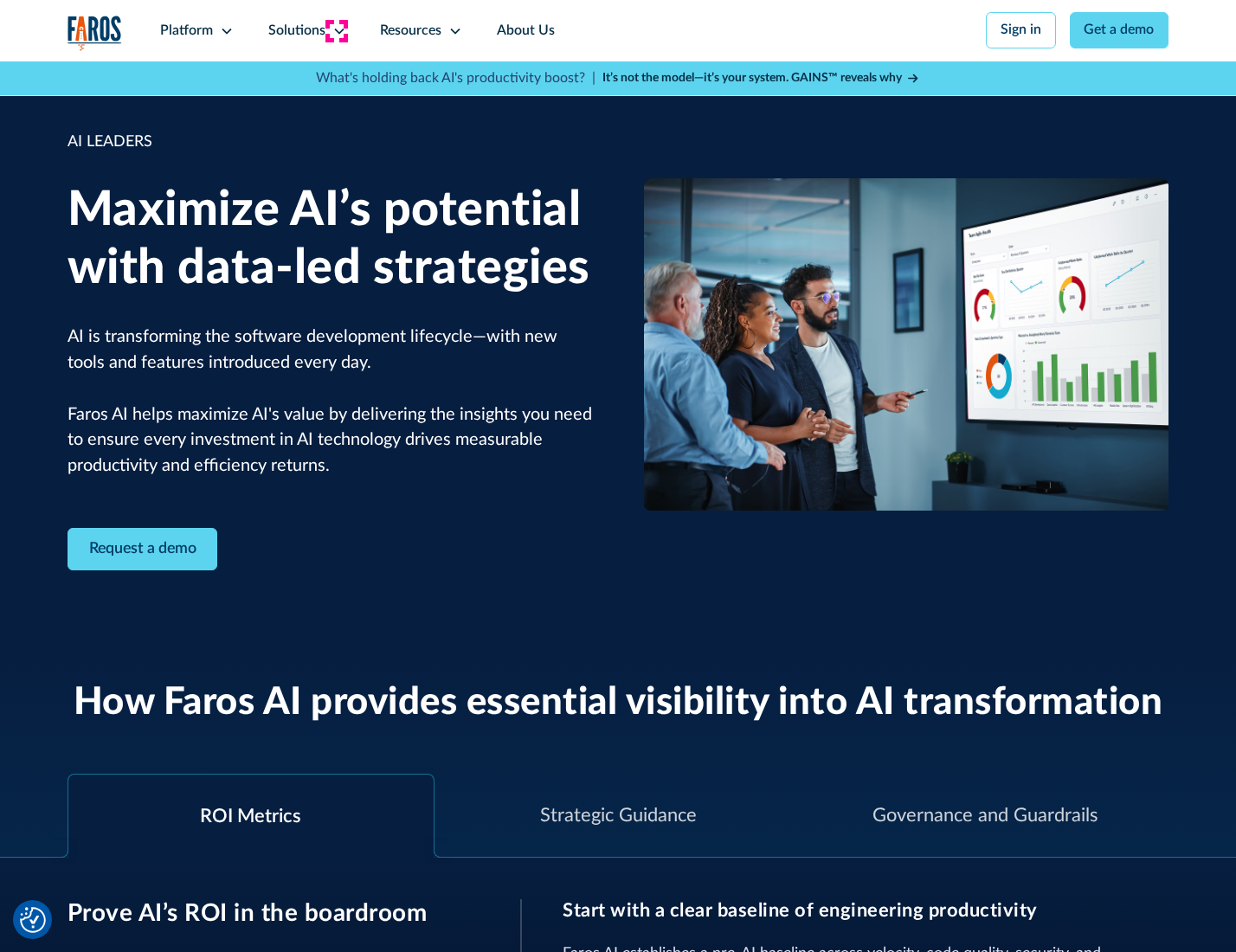
click at [336, 31] on icon at bounding box center [339, 31] width 14 height 14
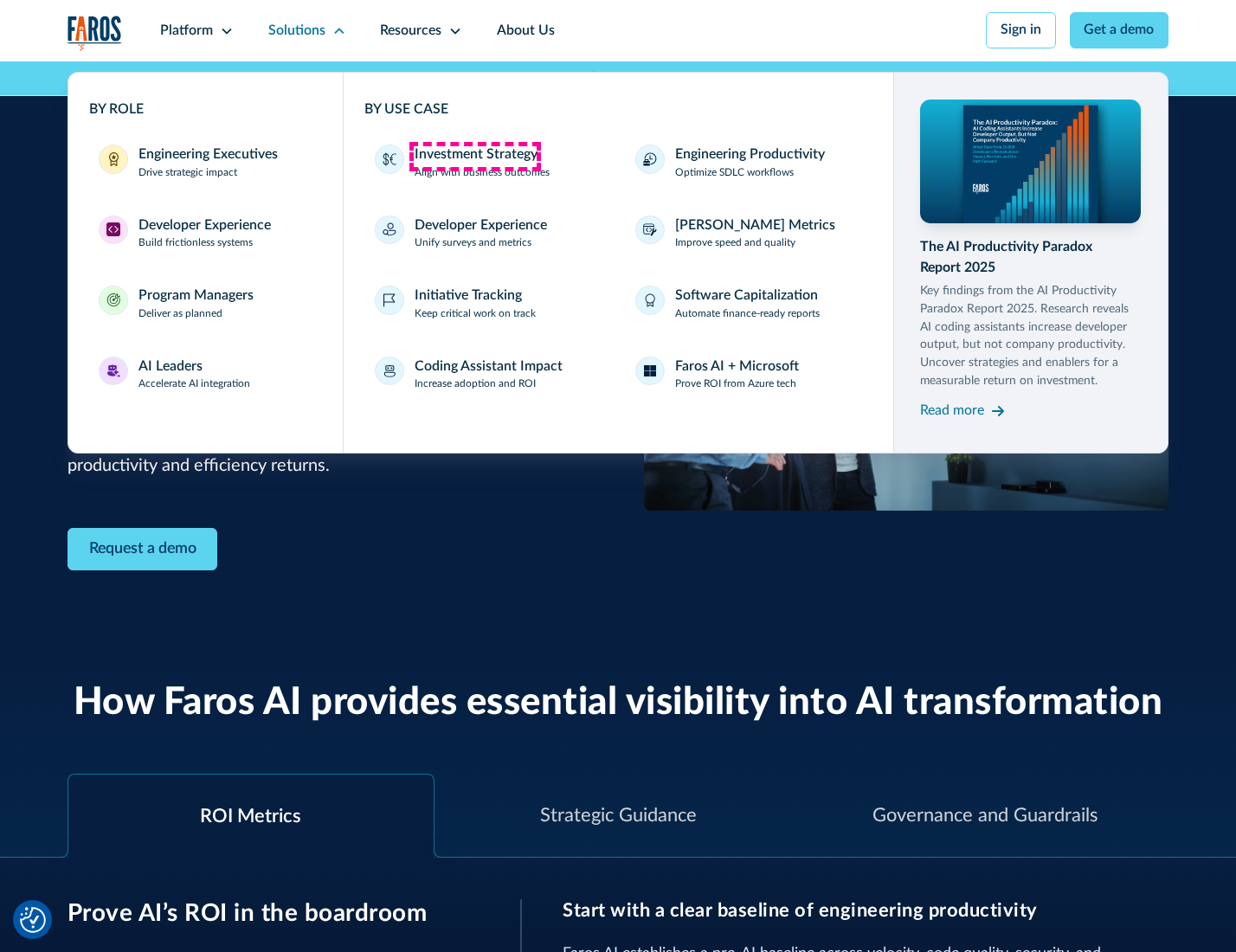
click at [475, 156] on div "Investment Strategy" at bounding box center [476, 155] width 123 height 21
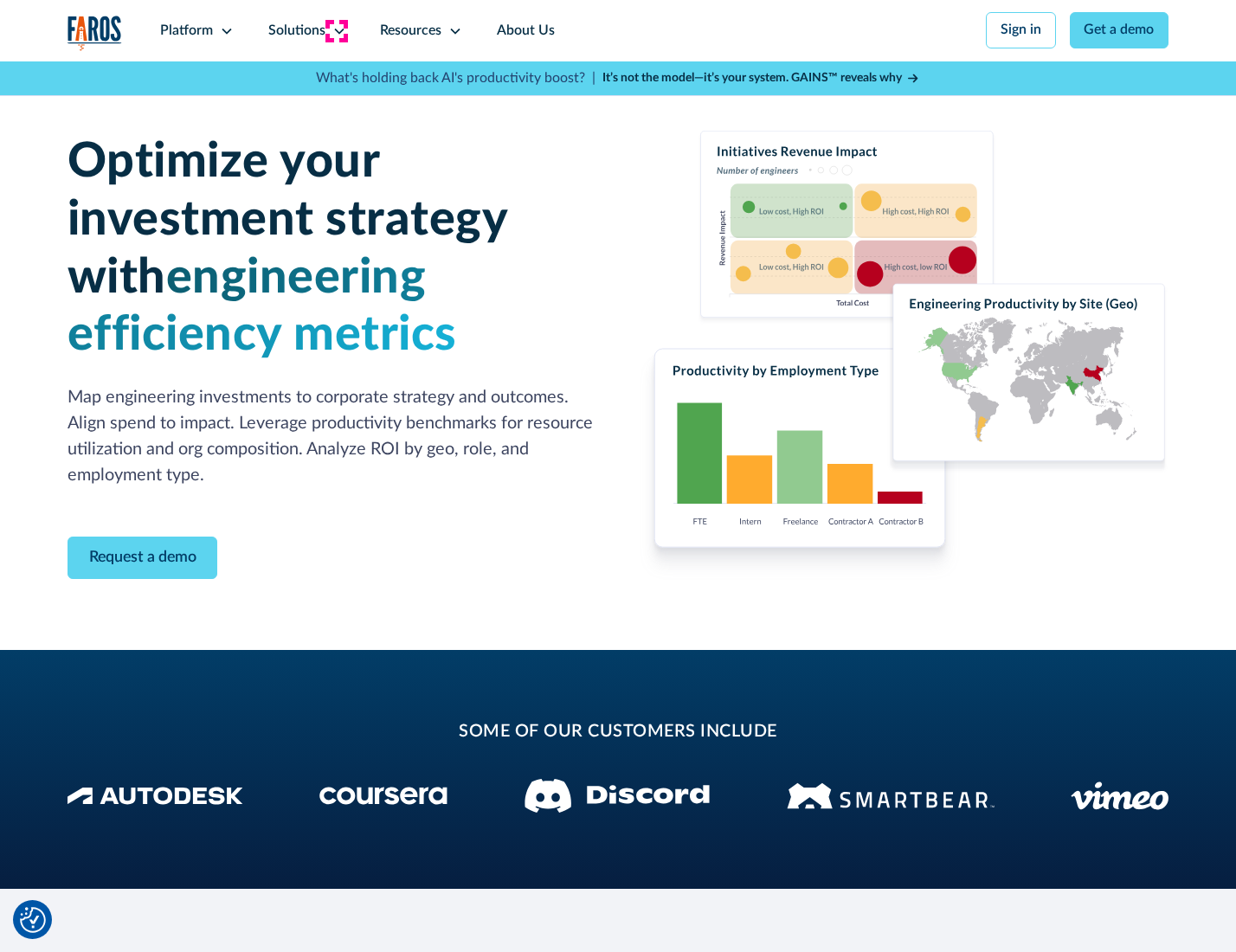
click at [336, 31] on icon at bounding box center [339, 31] width 14 height 14
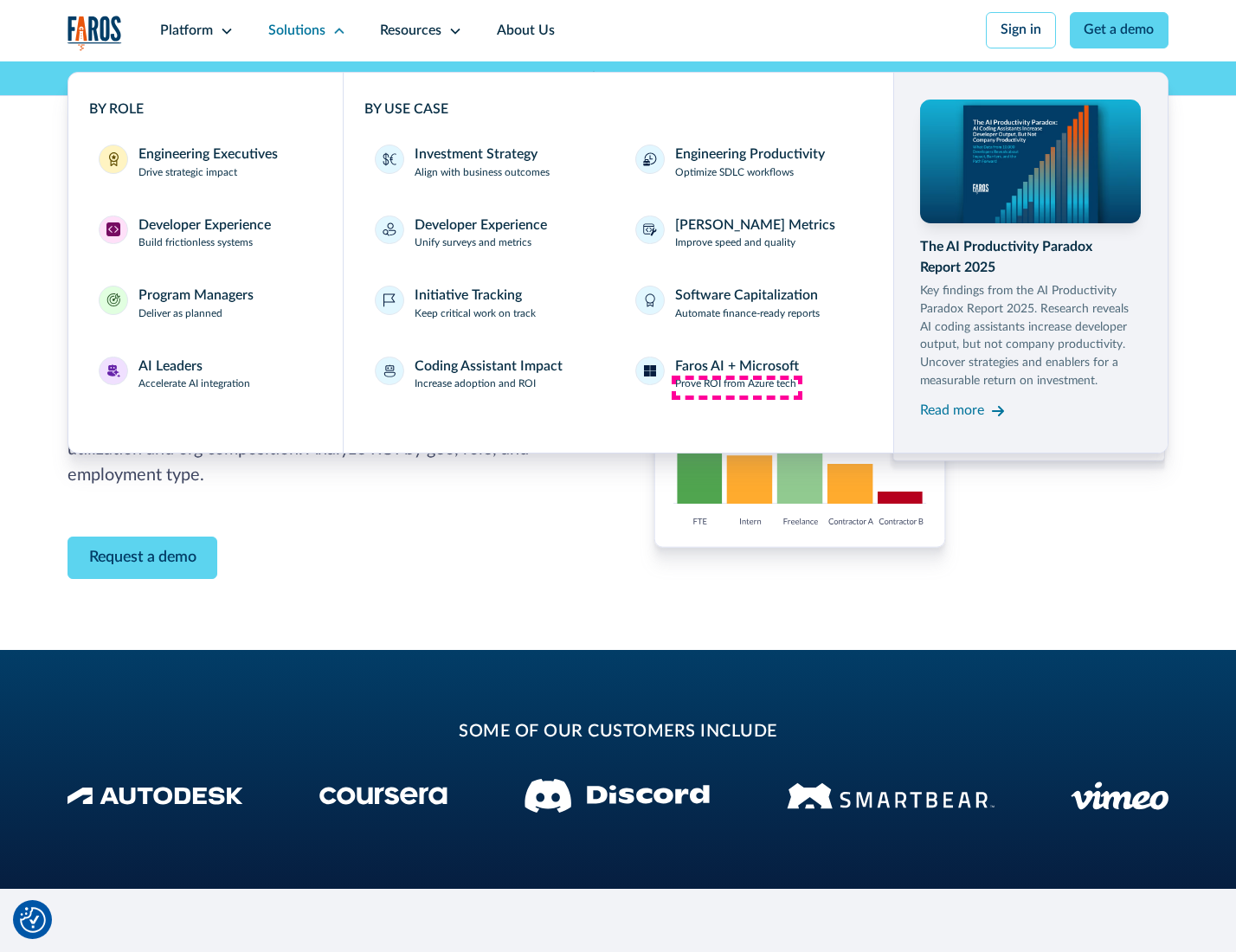
click at [737, 387] on p "Prove ROI from Azure tech" at bounding box center [735, 385] width 122 height 16
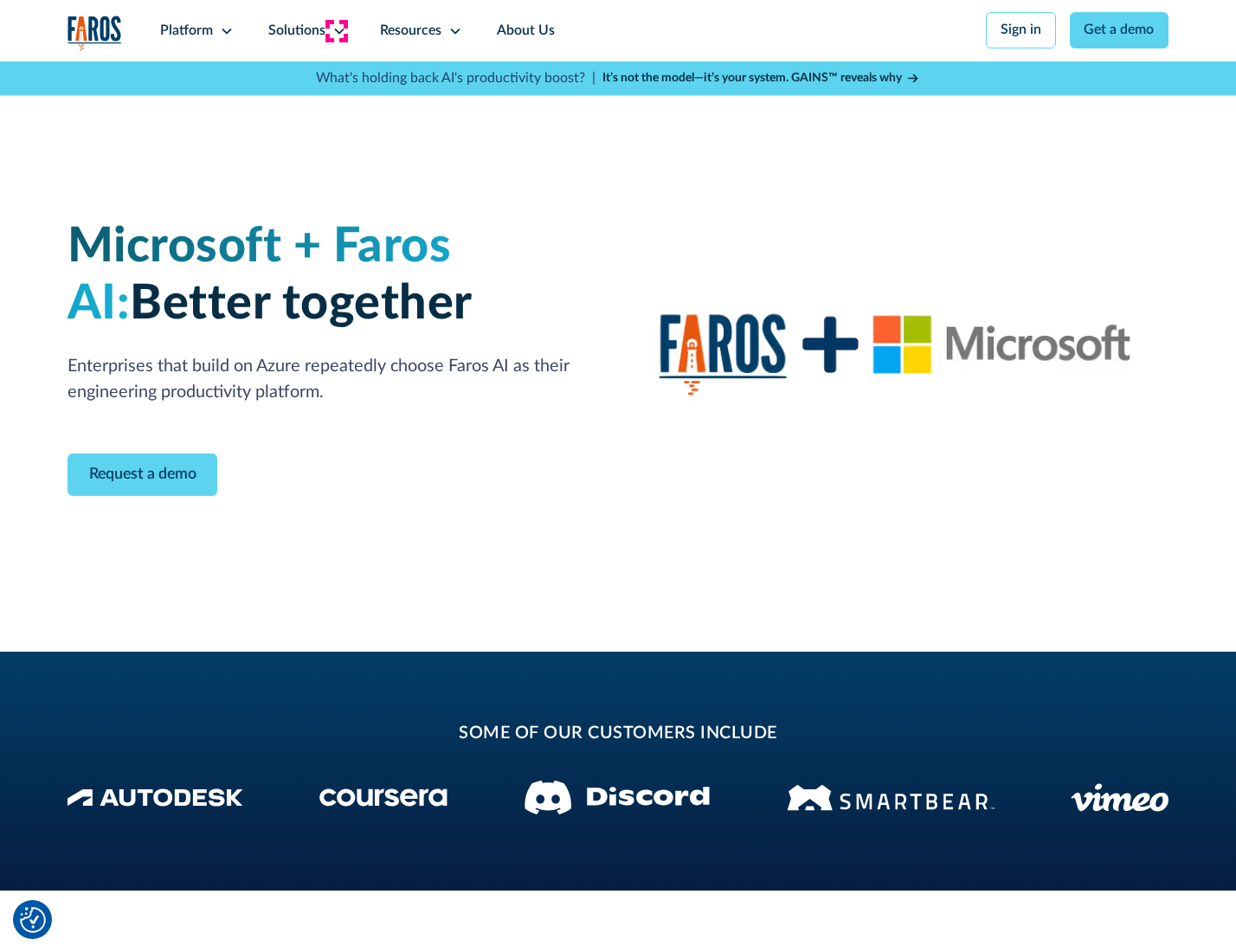
click at [336, 31] on icon at bounding box center [339, 31] width 14 height 14
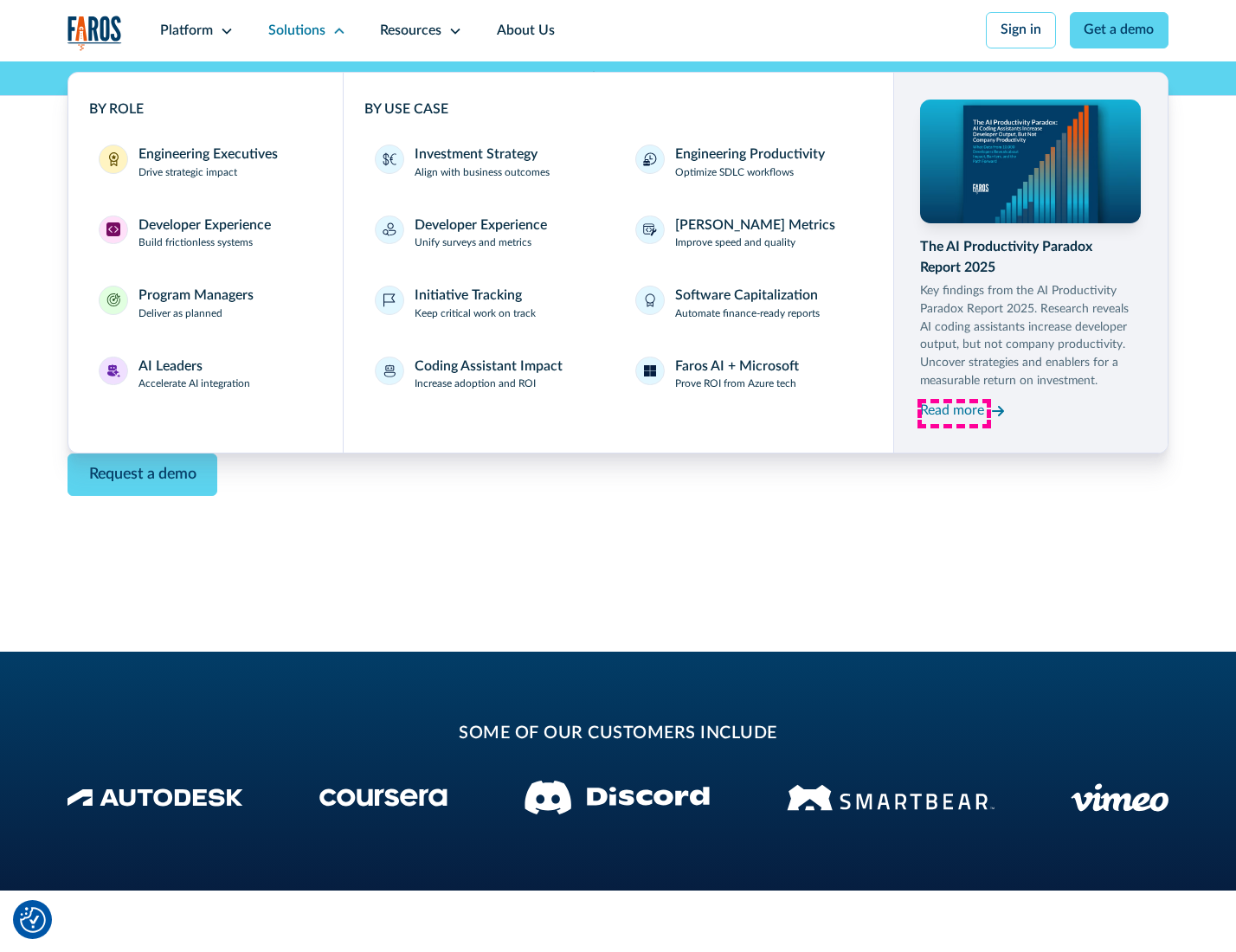
click at [954, 413] on div "Read more" at bounding box center [952, 412] width 64 height 21
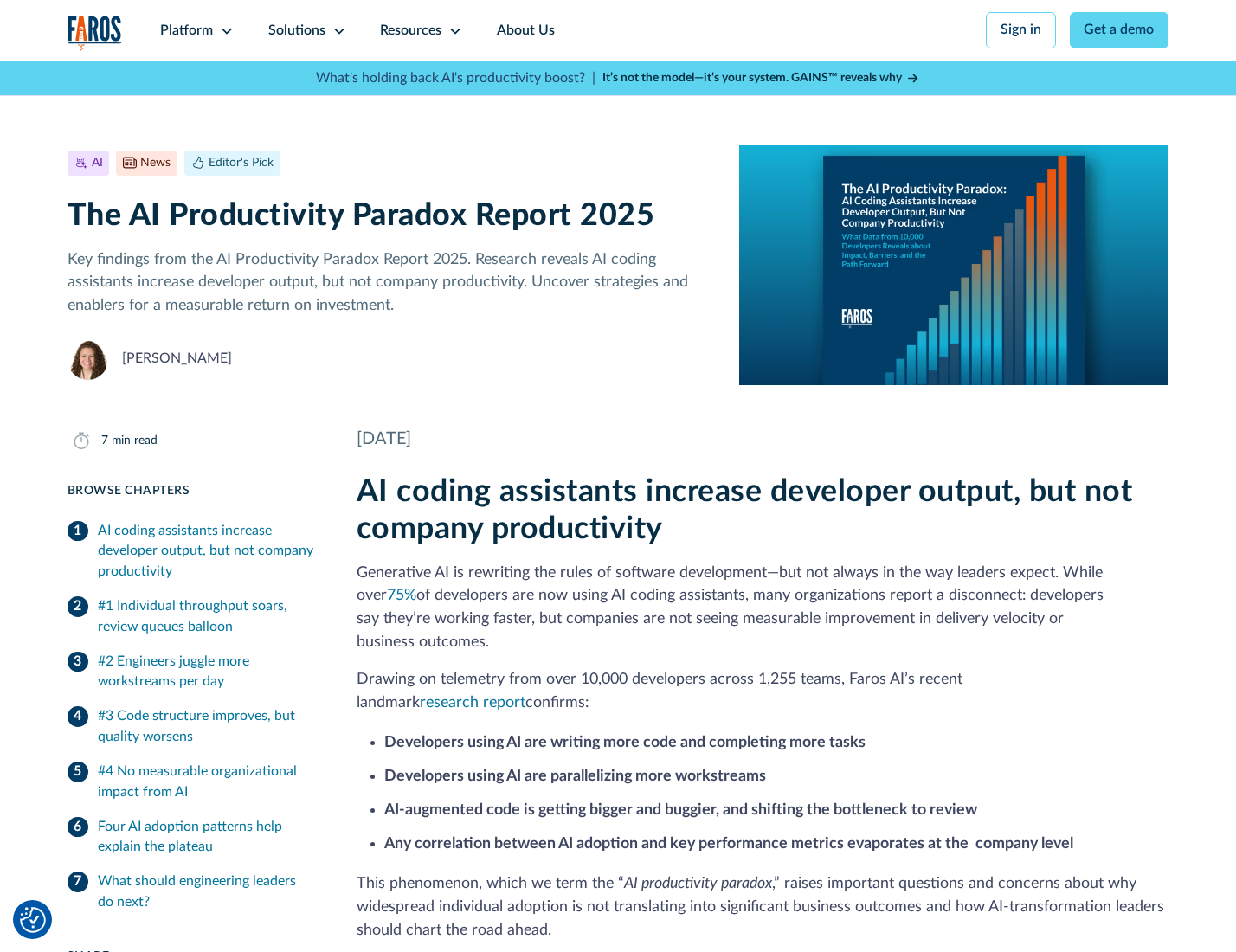
click at [454, 31] on icon at bounding box center [455, 31] width 14 height 14
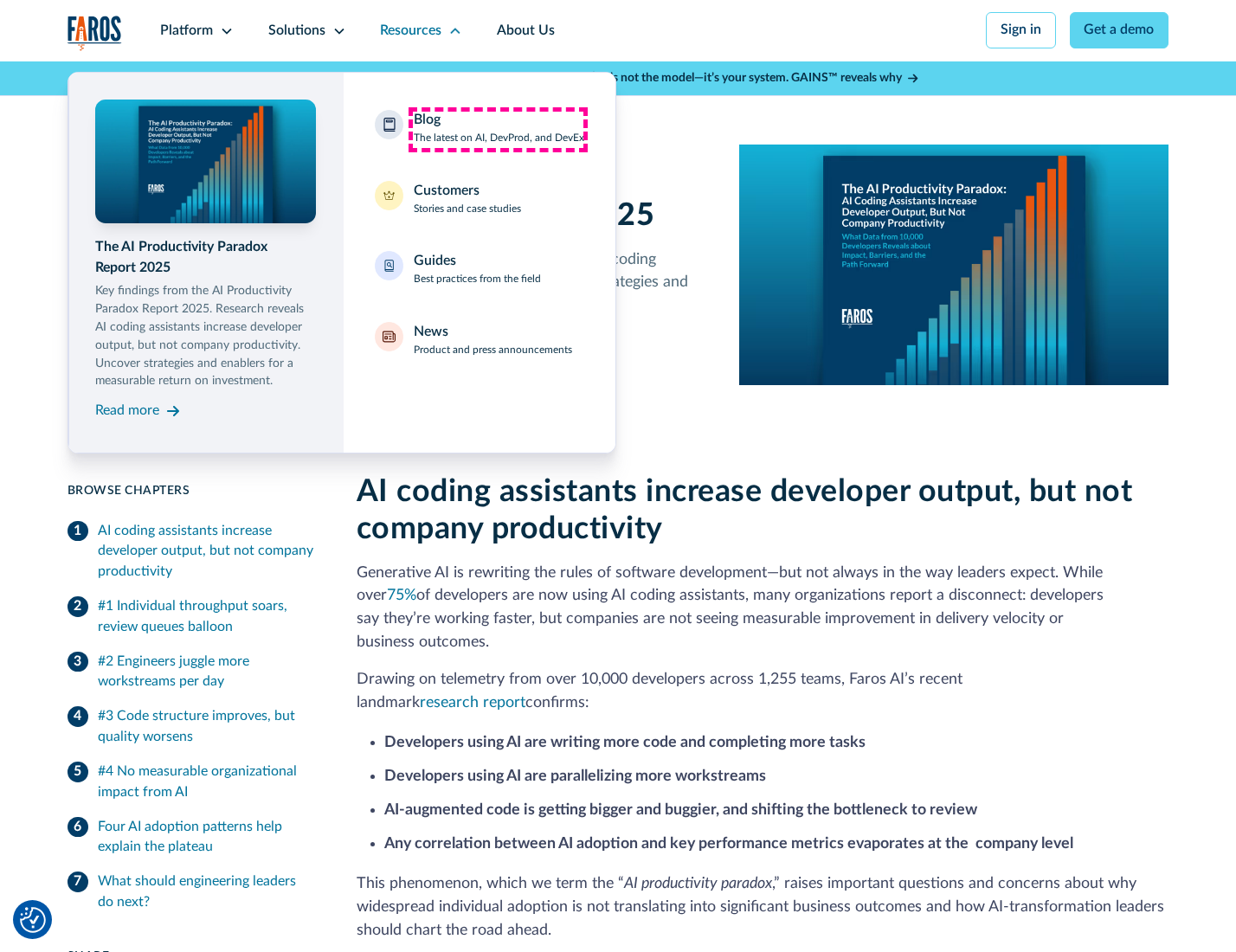
click at [497, 129] on div "Blog The latest on AI, DevProd, and DevEx" at bounding box center [498, 129] width 170 height 37
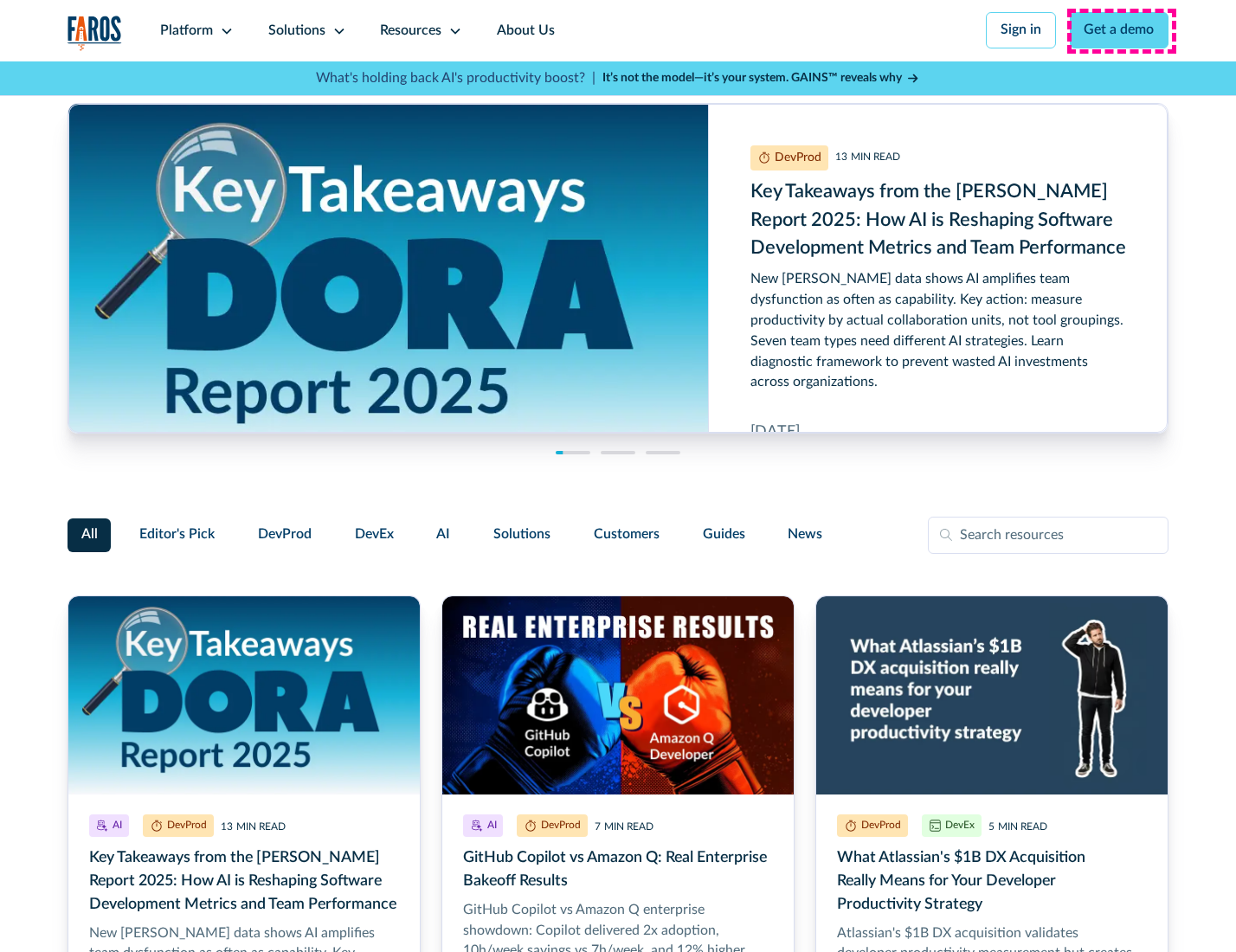
click at [1121, 31] on link "Get a demo" at bounding box center [1120, 31] width 100 height 37
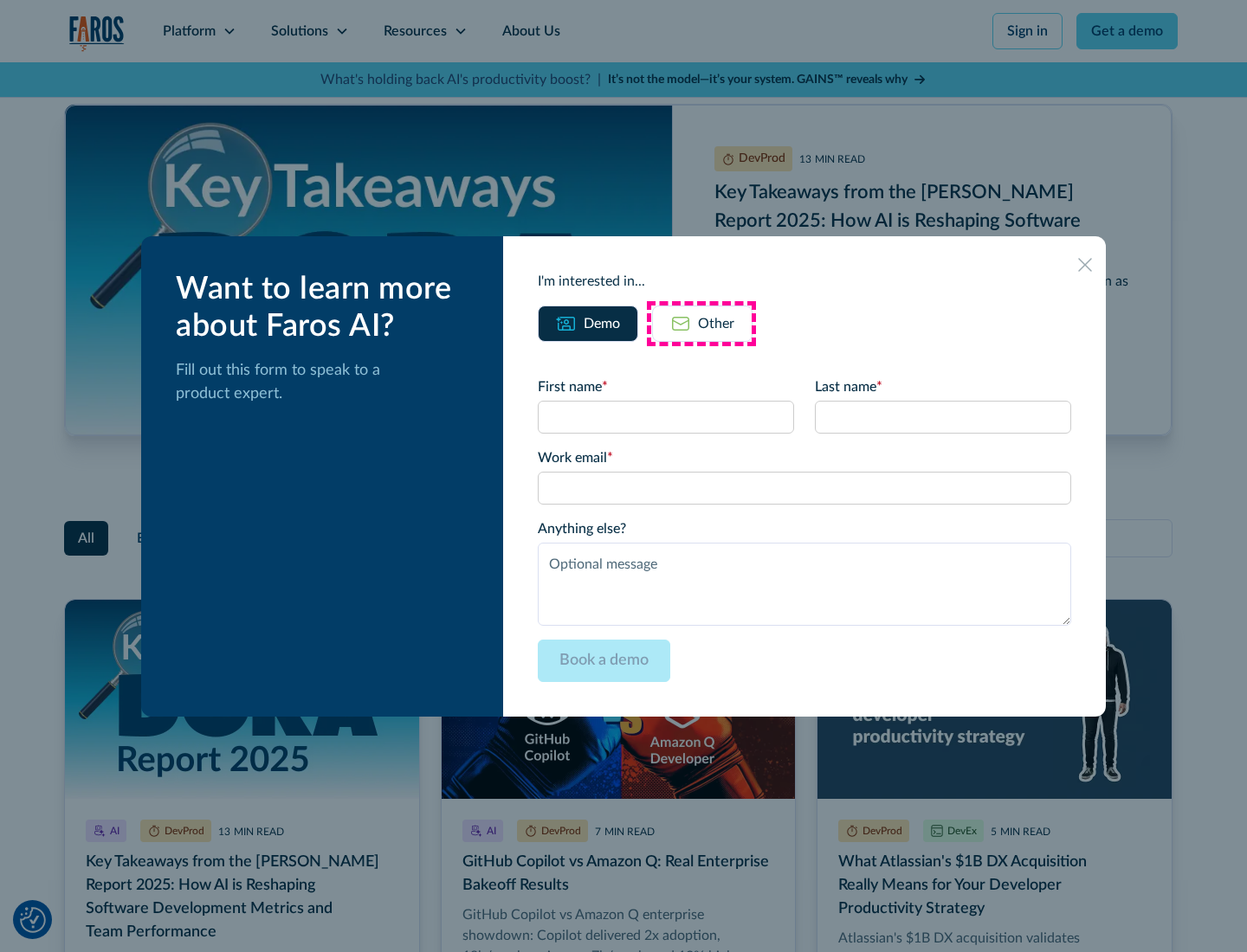
click at [701, 323] on div "Other" at bounding box center [716, 324] width 37 height 21
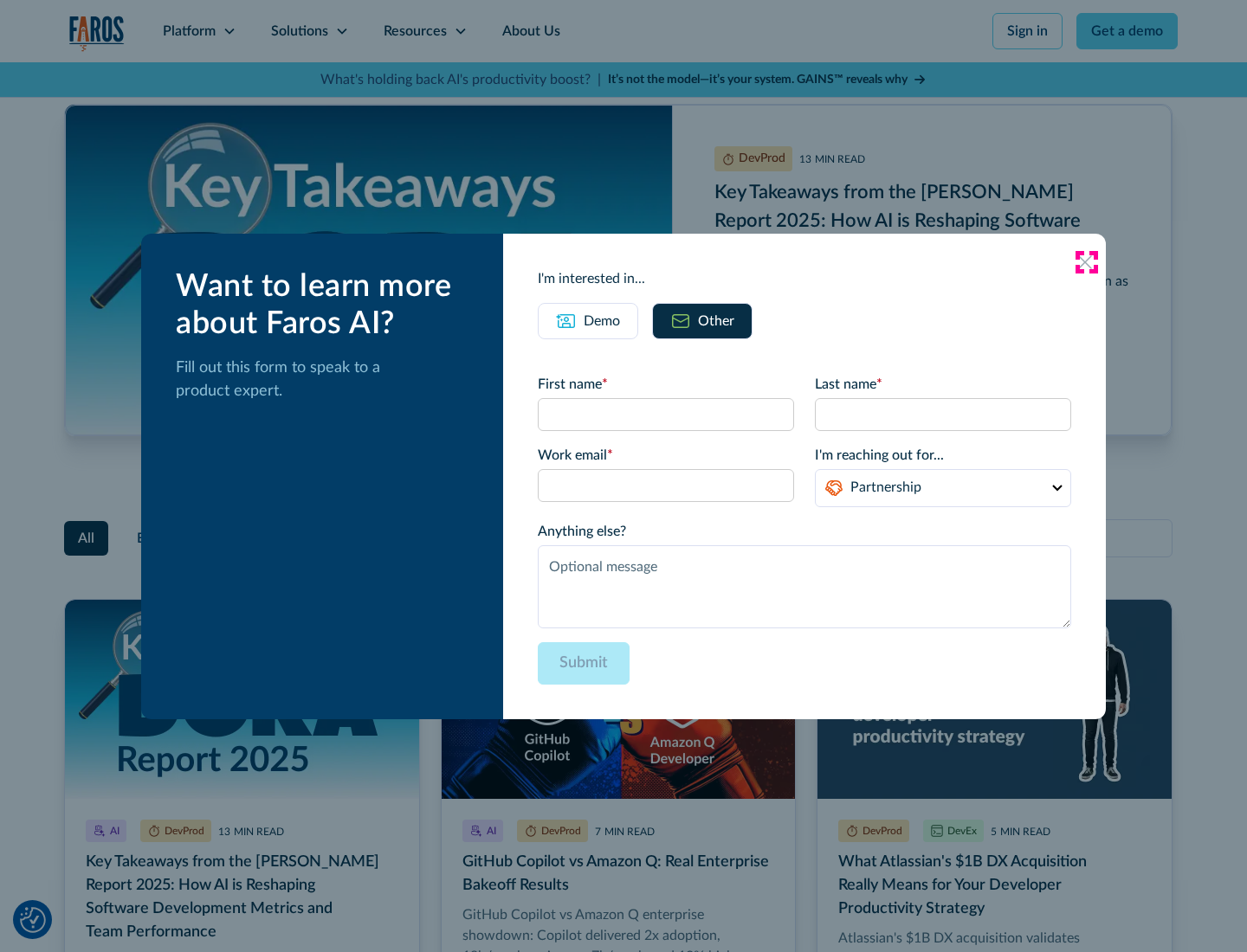
click at [1086, 261] on icon at bounding box center [1085, 262] width 14 height 14
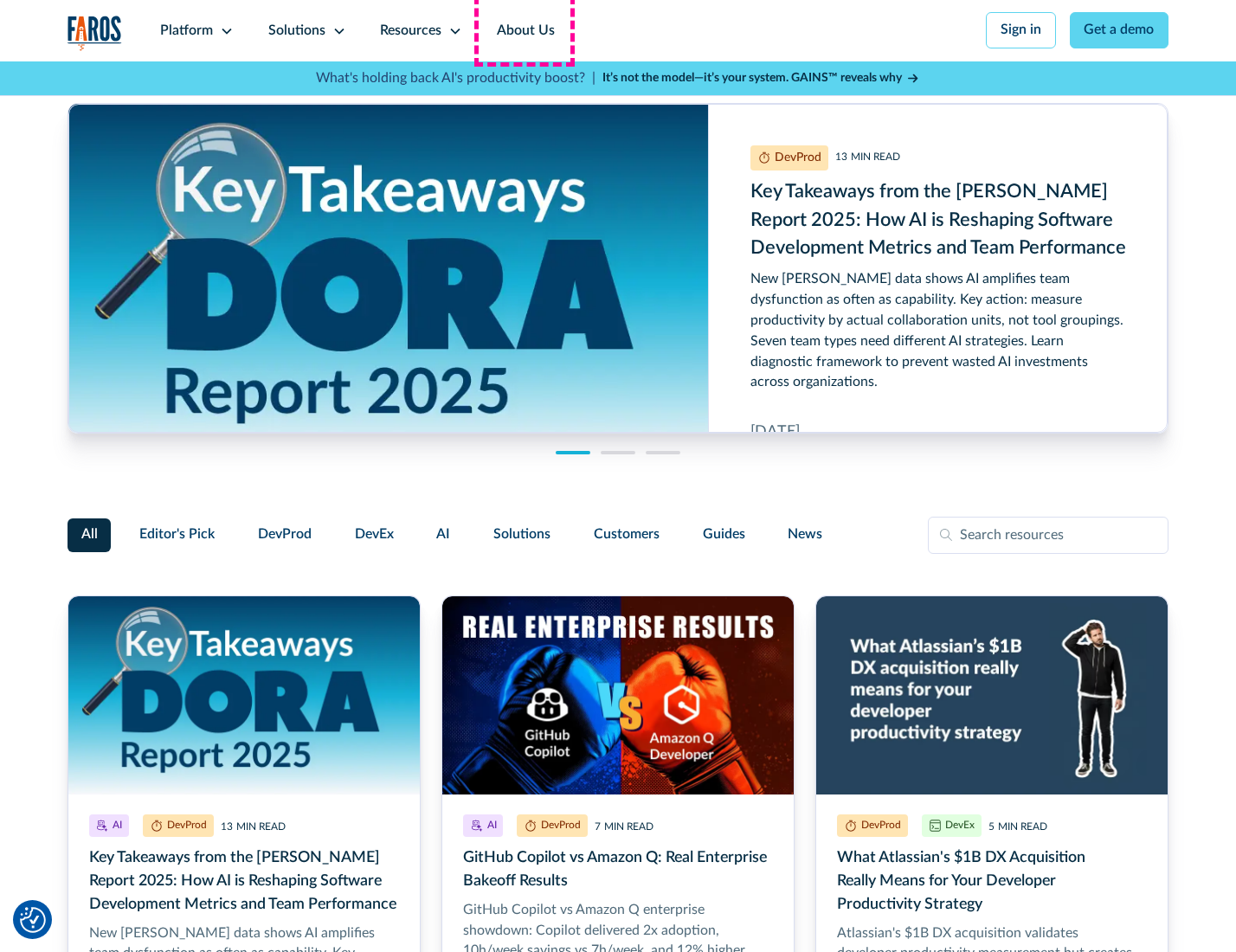
click at [524, 31] on link "About Us" at bounding box center [526, 31] width 93 height 61
